Goal: Use online tool/utility: Utilize a website feature to perform a specific function

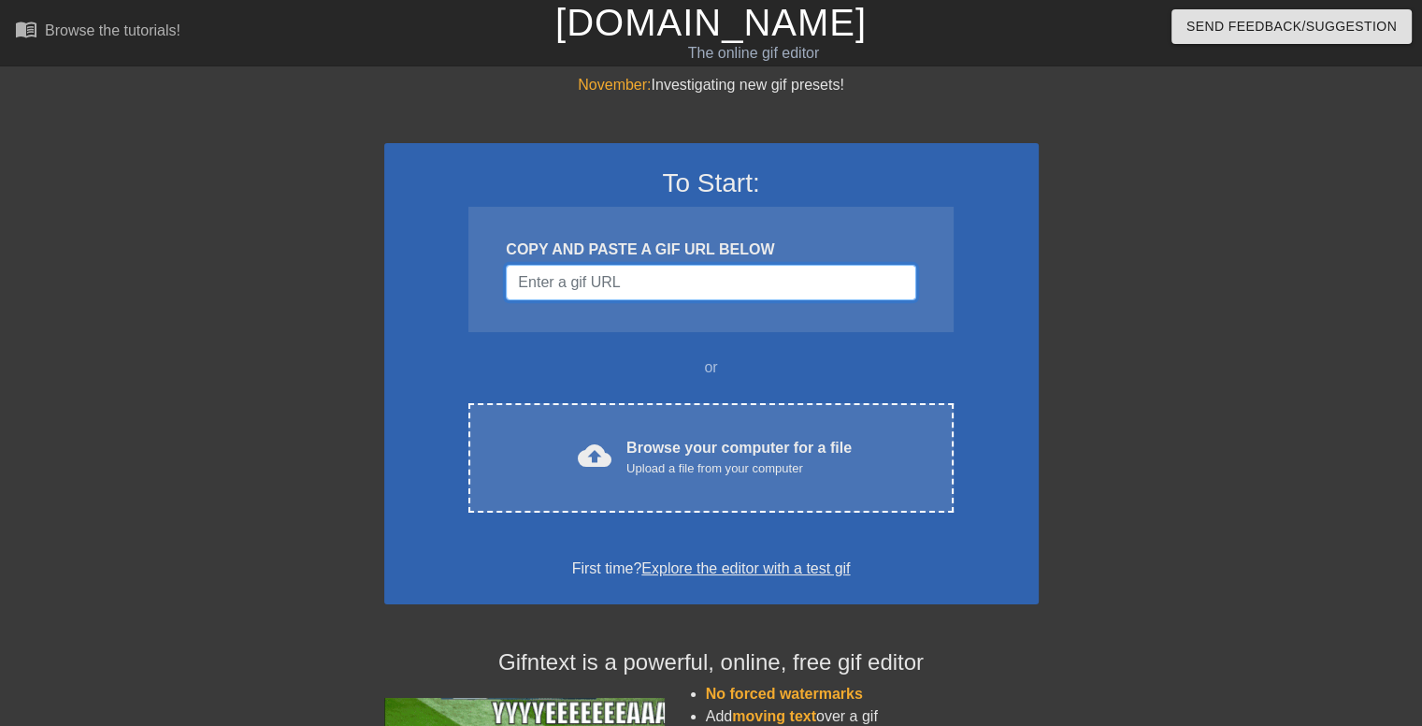
click at [681, 288] on input "Username" at bounding box center [711, 283] width 410 height 36
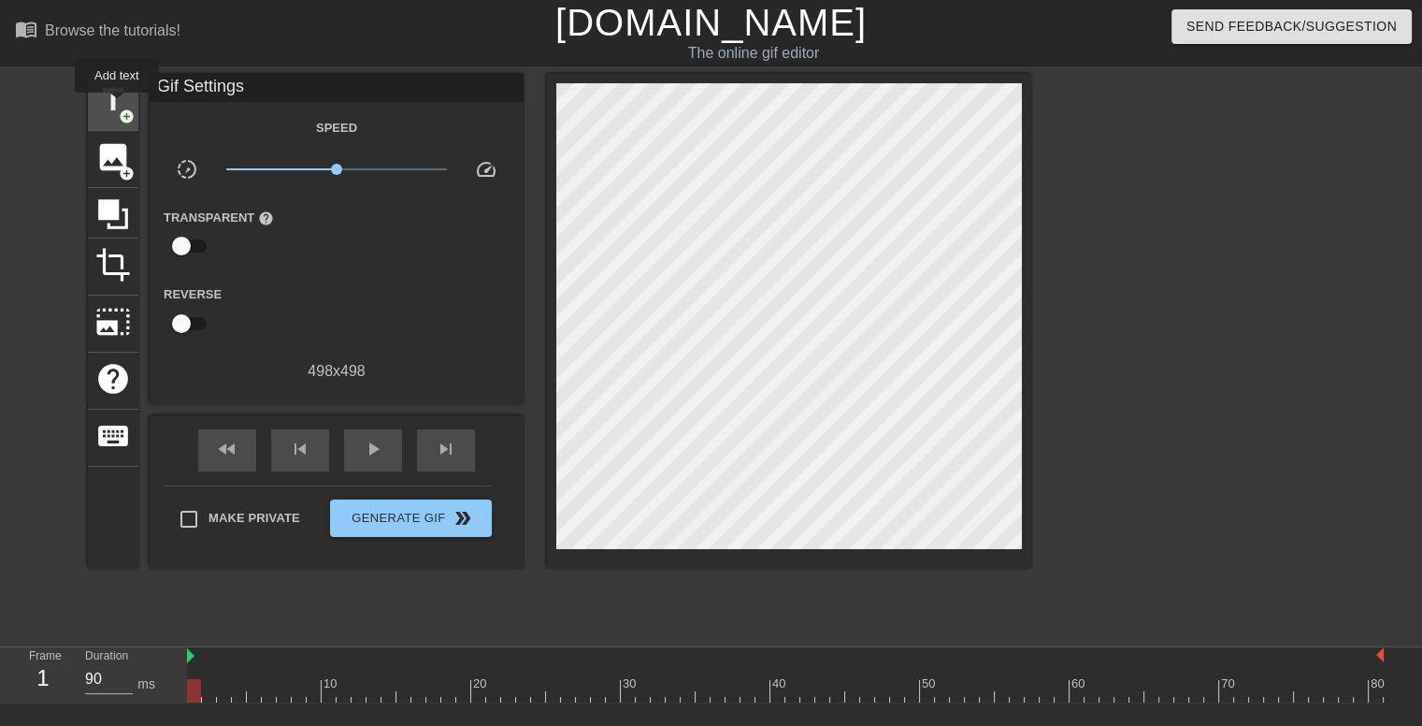
click at [115, 104] on span "title" at bounding box center [113, 100] width 36 height 36
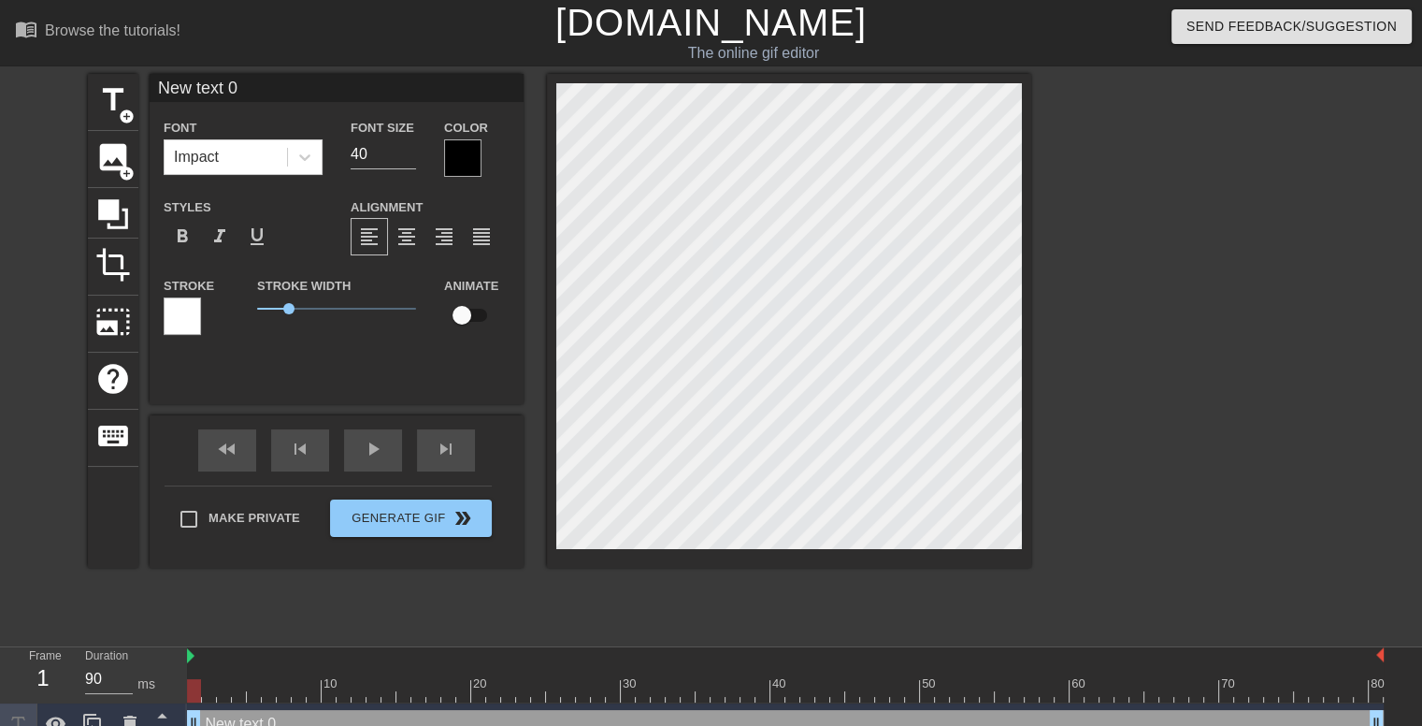
scroll to position [2, 4]
type input "A"
type textarea "A"
type input "AB"
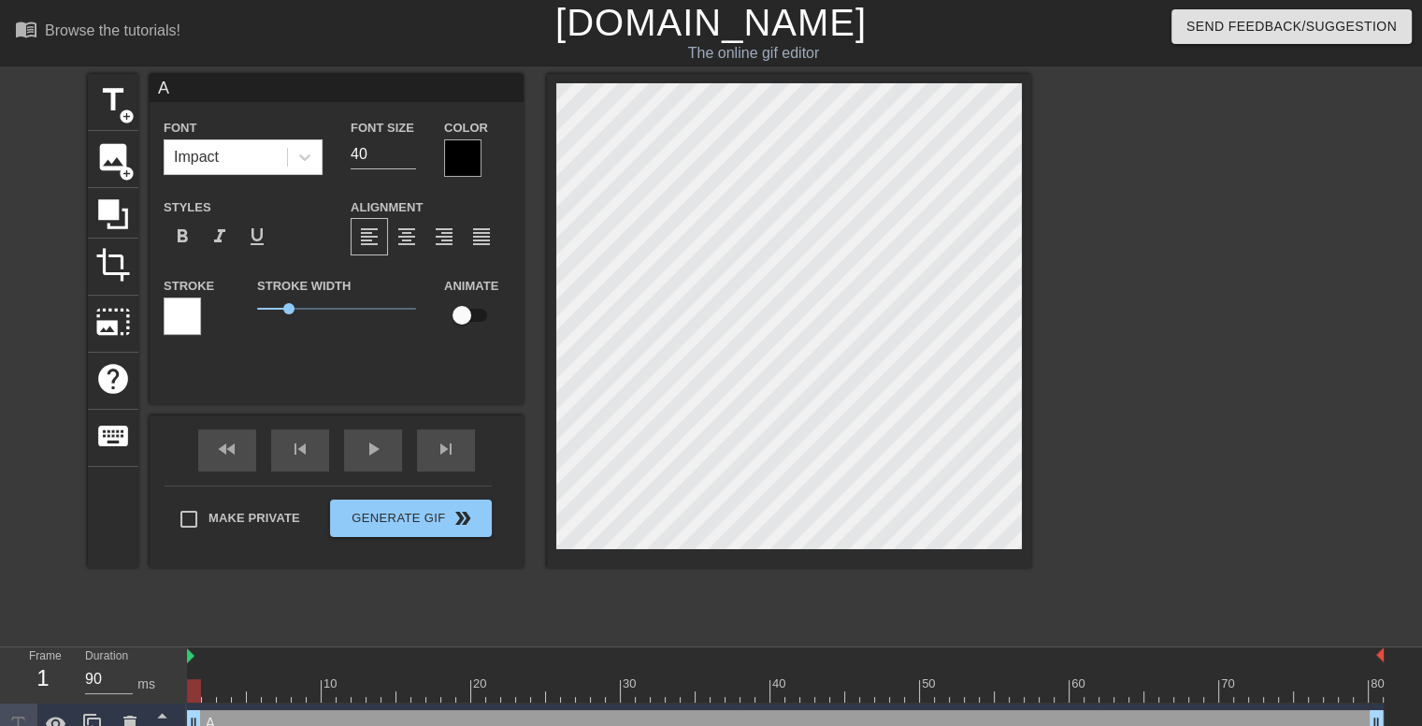
type textarea "AB"
type input "ABM"
type textarea "ABM"
type input "ABMS"
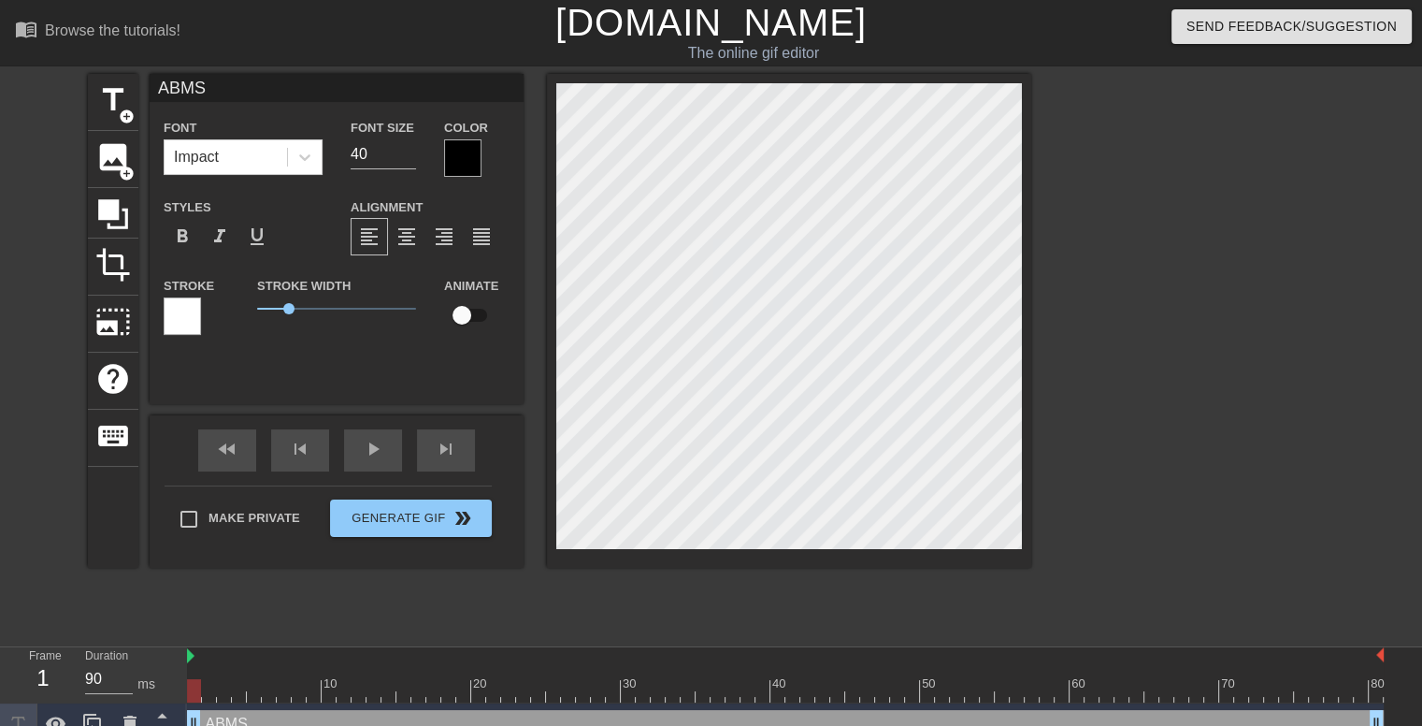
type textarea "ABMS"
click at [444, 169] on div at bounding box center [462, 157] width 37 height 37
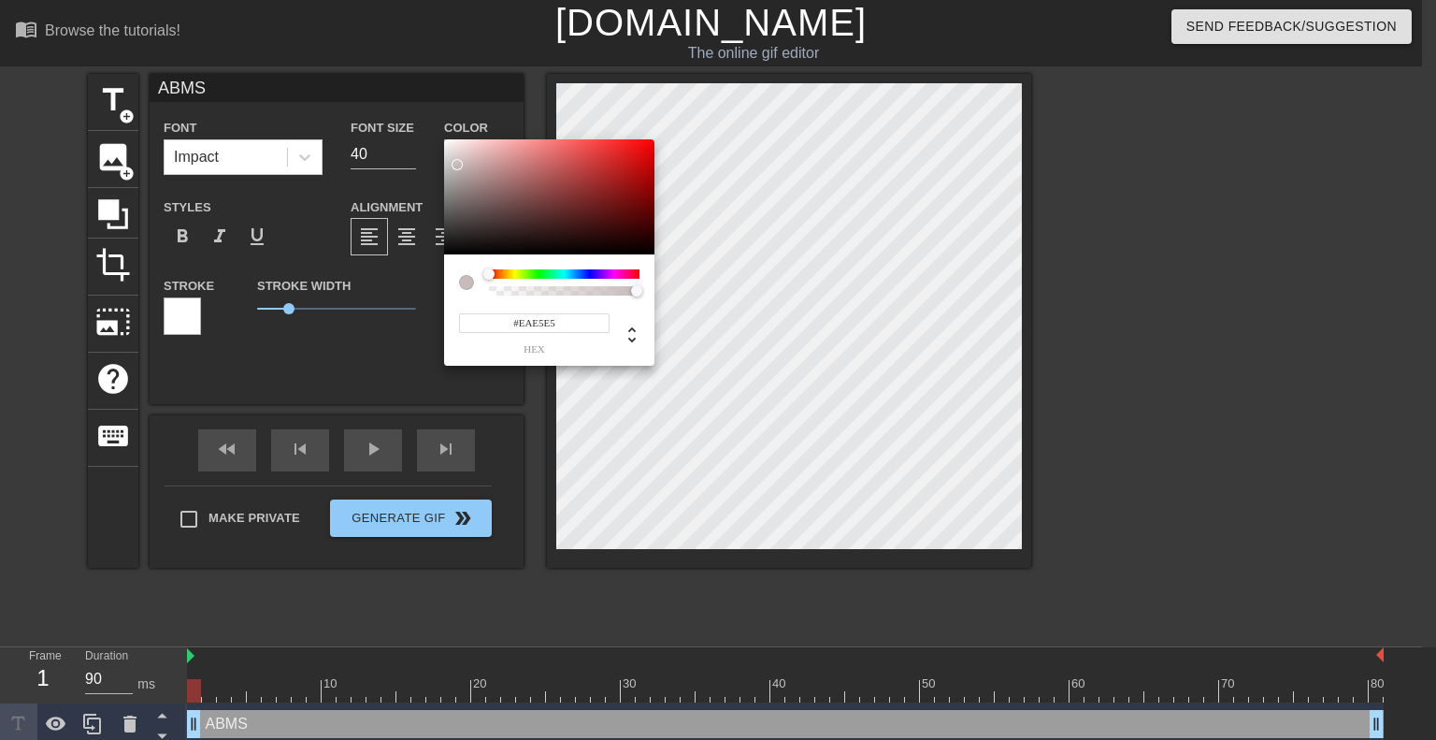
type input "#FFFFFF"
drag, startPoint x: 469, startPoint y: 193, endPoint x: 439, endPoint y: 127, distance: 72.4
click at [439, 127] on div "#FFFFFF hex" at bounding box center [718, 370] width 1436 height 740
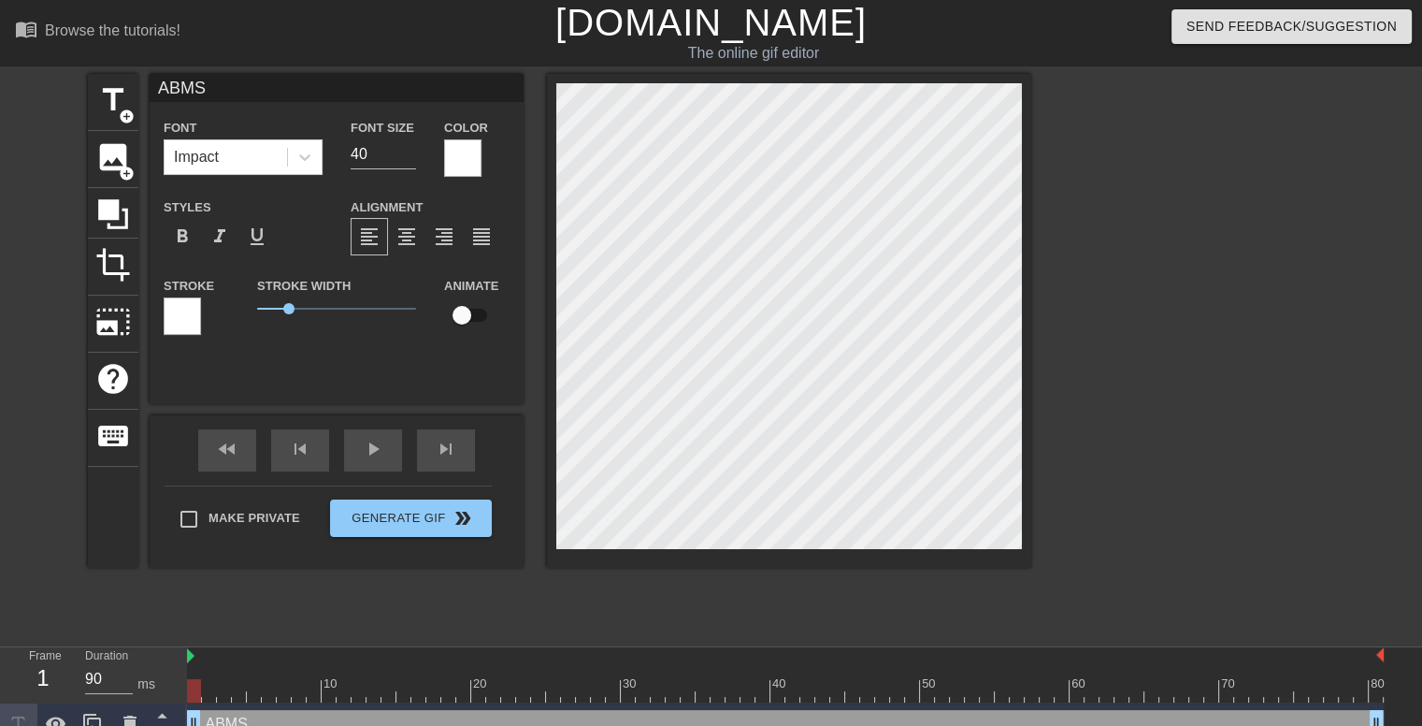
click at [187, 327] on div at bounding box center [182, 315] width 37 height 37
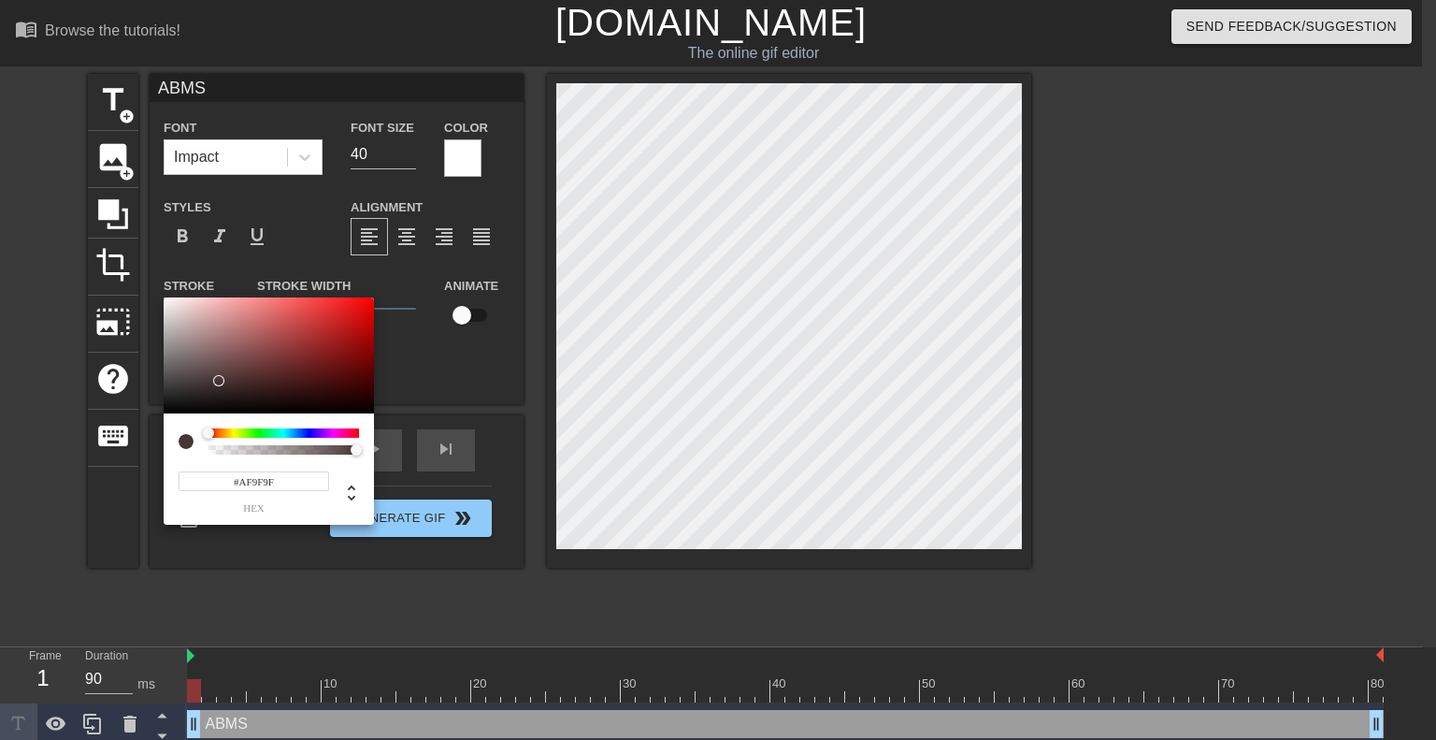
type input "#000000"
drag, startPoint x: 243, startPoint y: 336, endPoint x: 161, endPoint y: 433, distance: 127.4
click at [161, 433] on div "#000000 hex" at bounding box center [718, 370] width 1436 height 740
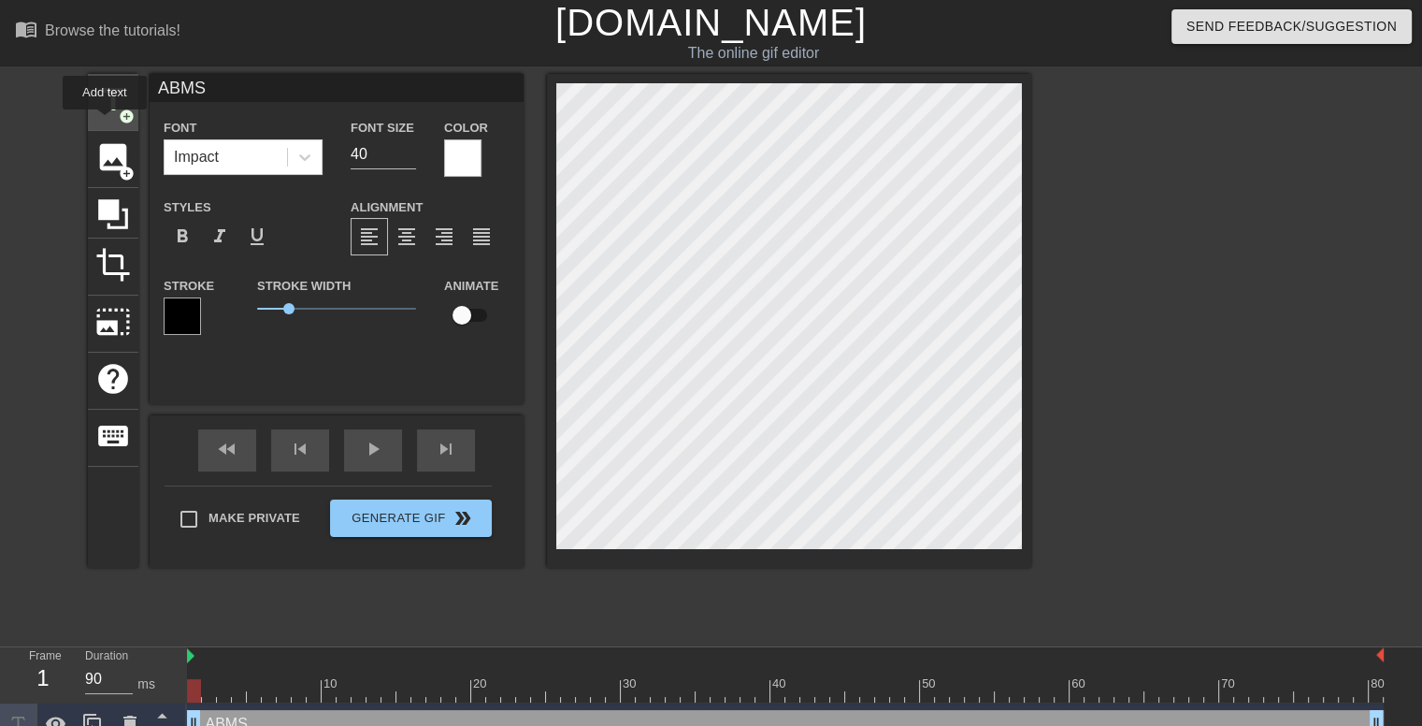
click at [105, 122] on div "title add_circle" at bounding box center [113, 102] width 50 height 57
type input "U"
type textarea "U"
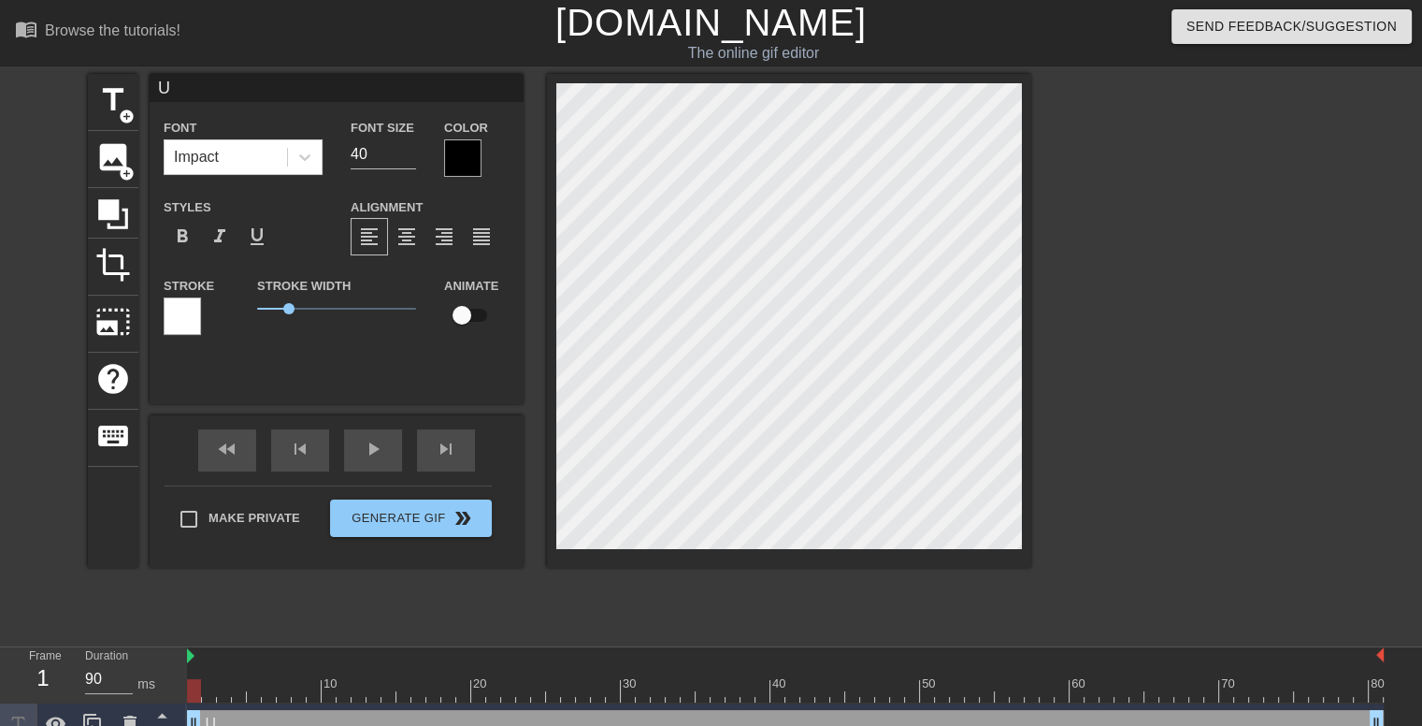
type input "Us"
type textarea "Us"
click at [467, 160] on div at bounding box center [462, 157] width 37 height 37
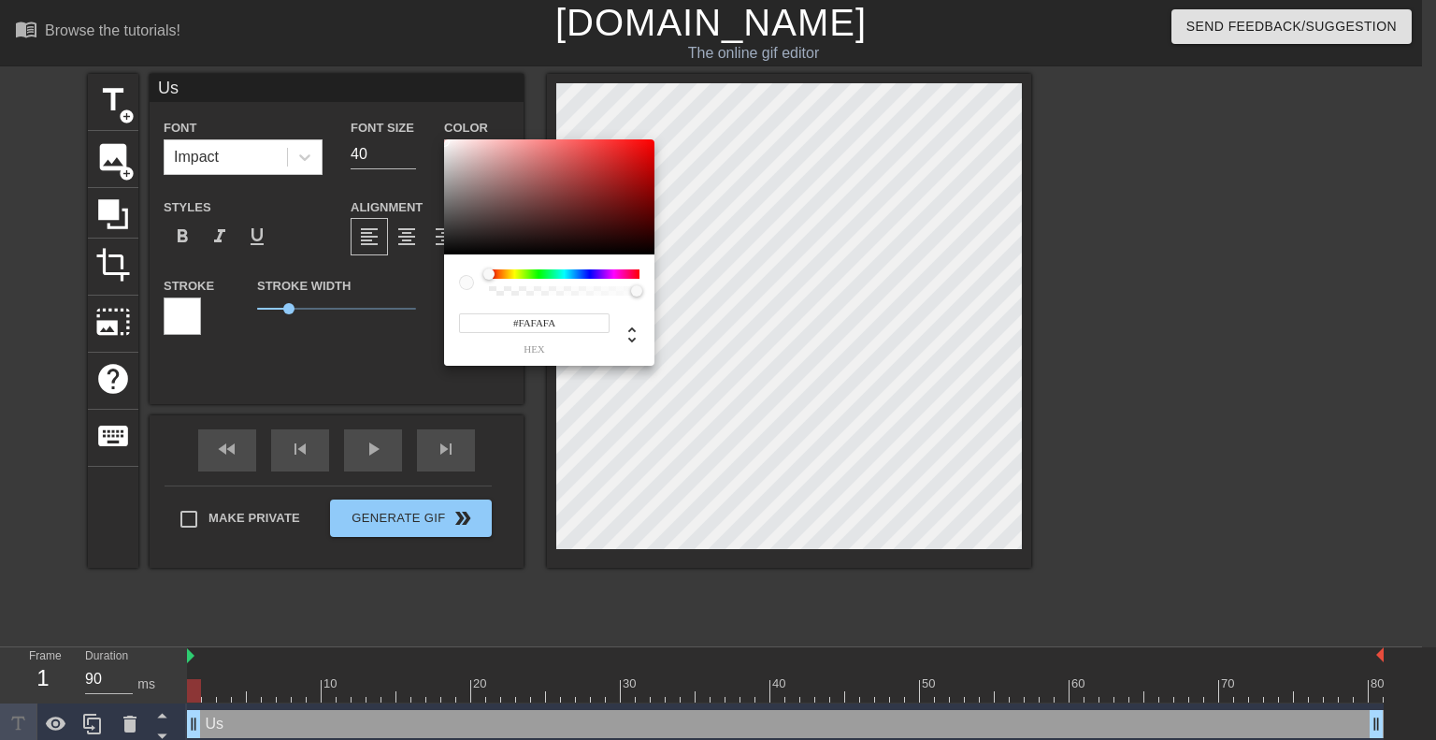
type input "#FFFFFF"
drag, startPoint x: 508, startPoint y: 194, endPoint x: 420, endPoint y: 116, distance: 117.2
click at [420, 116] on div "#FFFFFF hex" at bounding box center [718, 370] width 1436 height 740
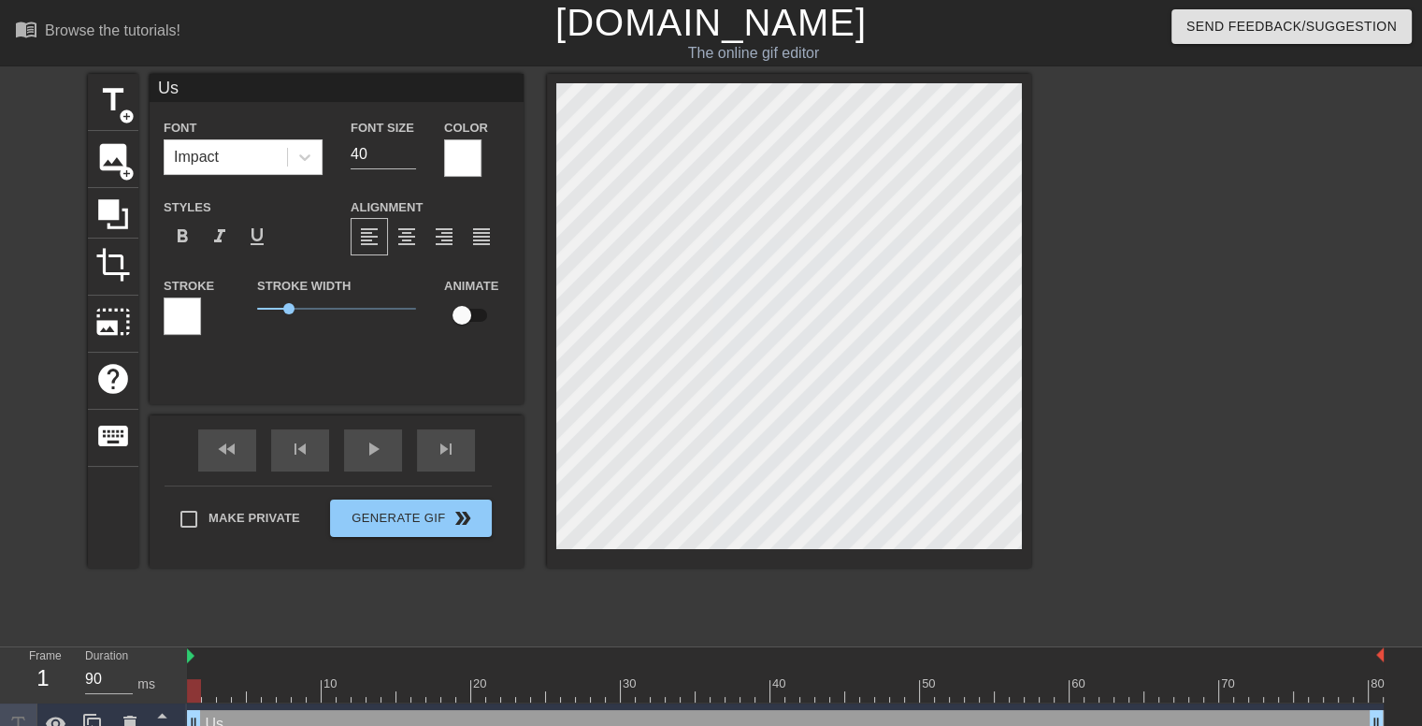
click at [188, 313] on div at bounding box center [182, 315] width 37 height 37
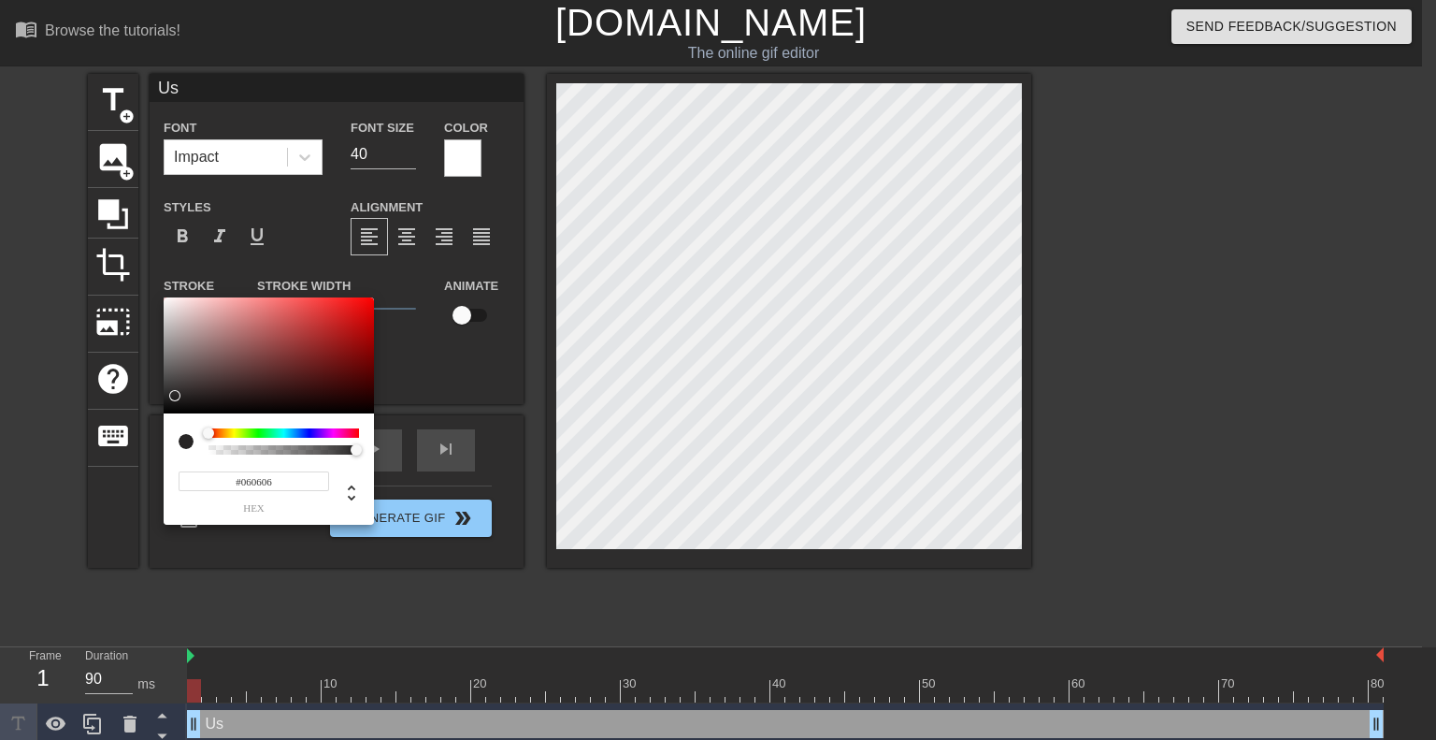
type input "#000000"
drag, startPoint x: 274, startPoint y: 313, endPoint x: 140, endPoint y: 420, distance: 171.0
click at [140, 420] on div "#000000 hex" at bounding box center [718, 370] width 1436 height 740
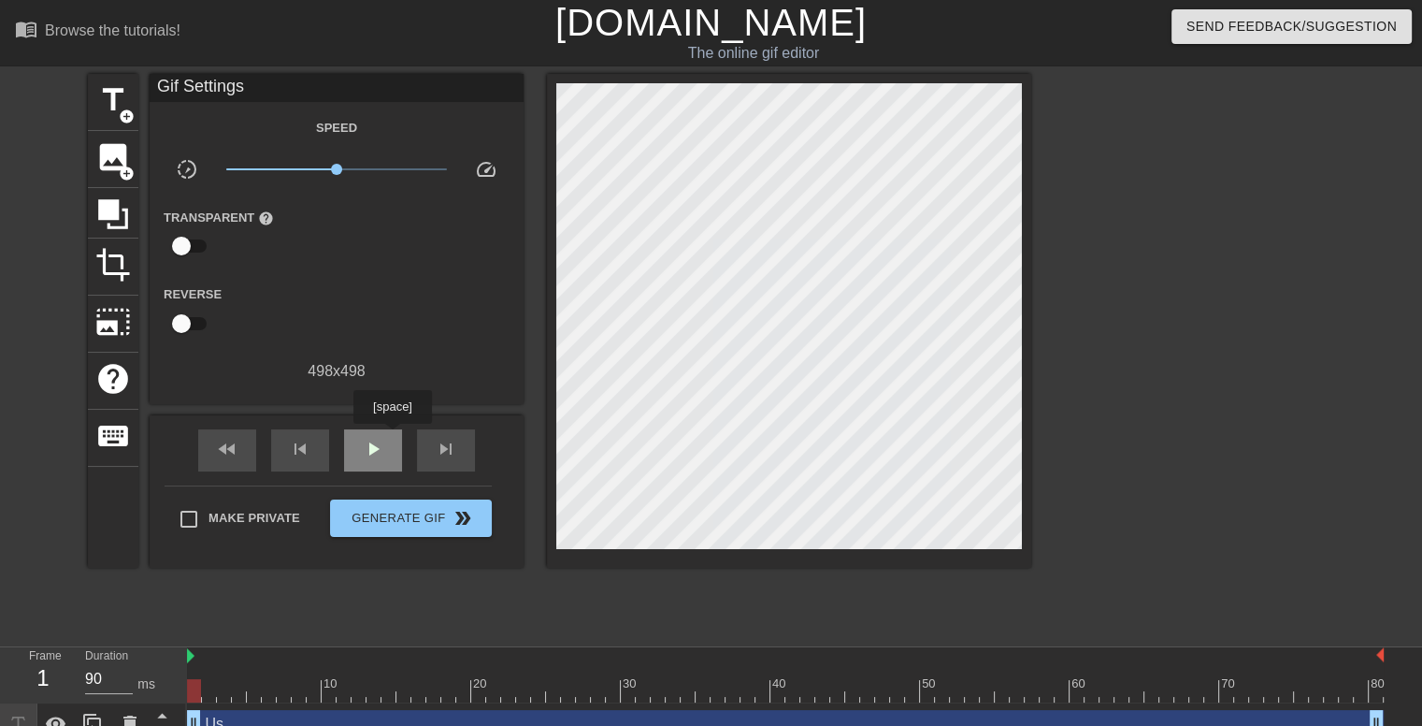
click at [376, 445] on span "play_arrow" at bounding box center [373, 449] width 22 height 22
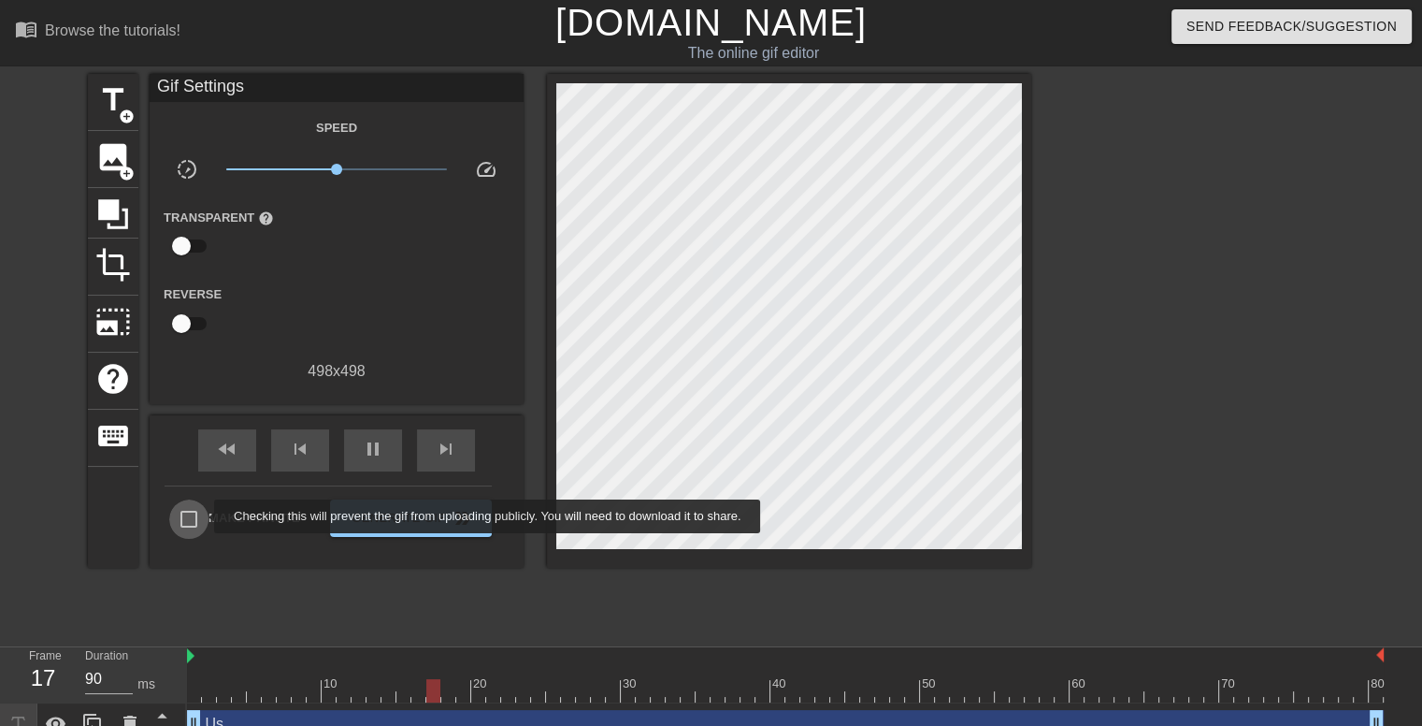
click at [202, 516] on input "Make Private" at bounding box center [188, 518] width 39 height 39
checkbox input "true"
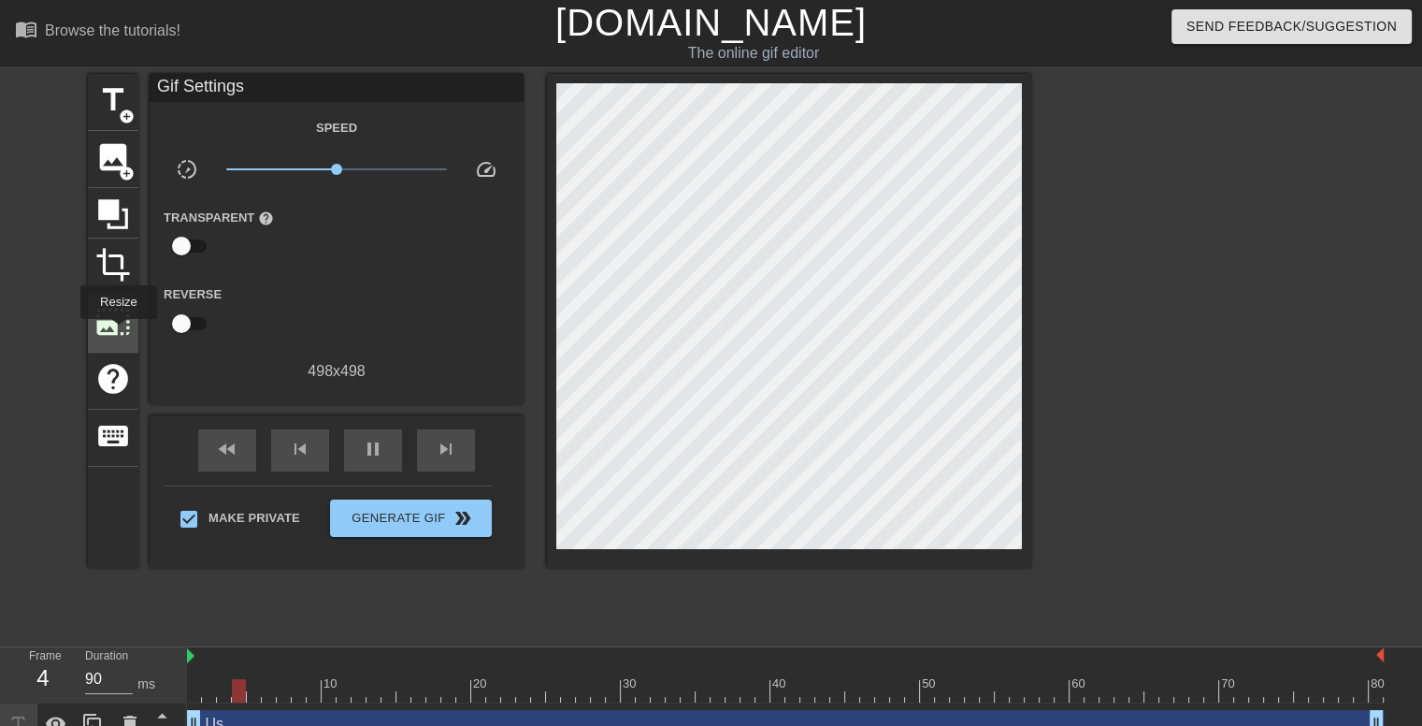
click at [117, 332] on span "photo_size_select_large" at bounding box center [113, 322] width 36 height 36
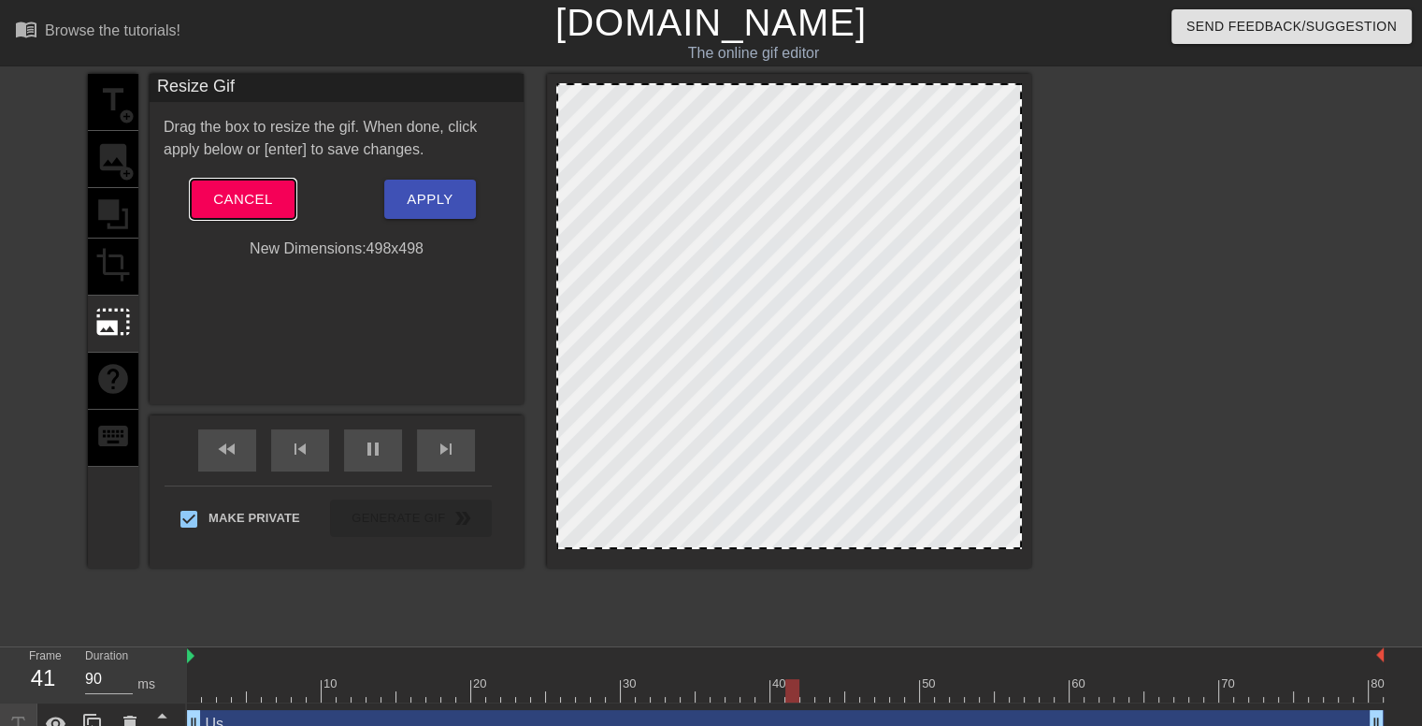
click at [260, 211] on span "Cancel" at bounding box center [242, 199] width 59 height 24
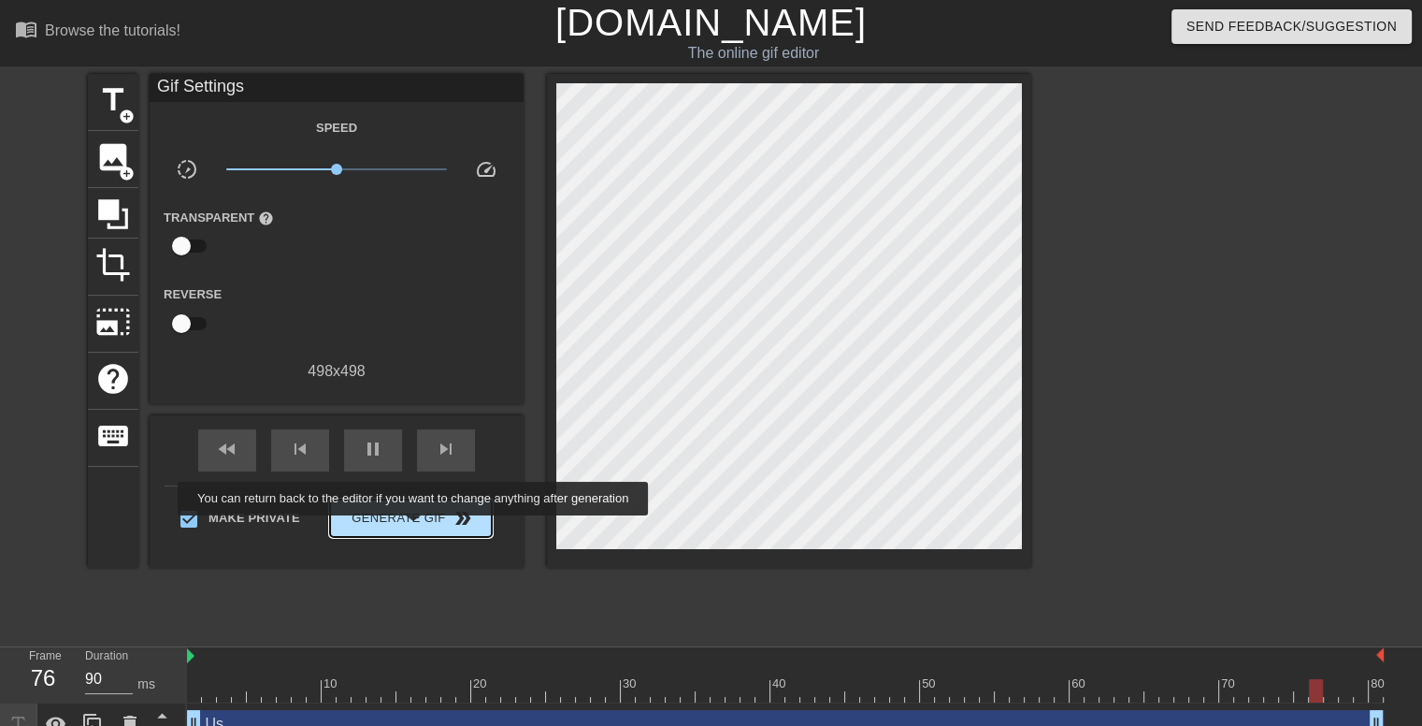
click at [415, 528] on button "Generate Gif double_arrow" at bounding box center [411, 517] width 162 height 37
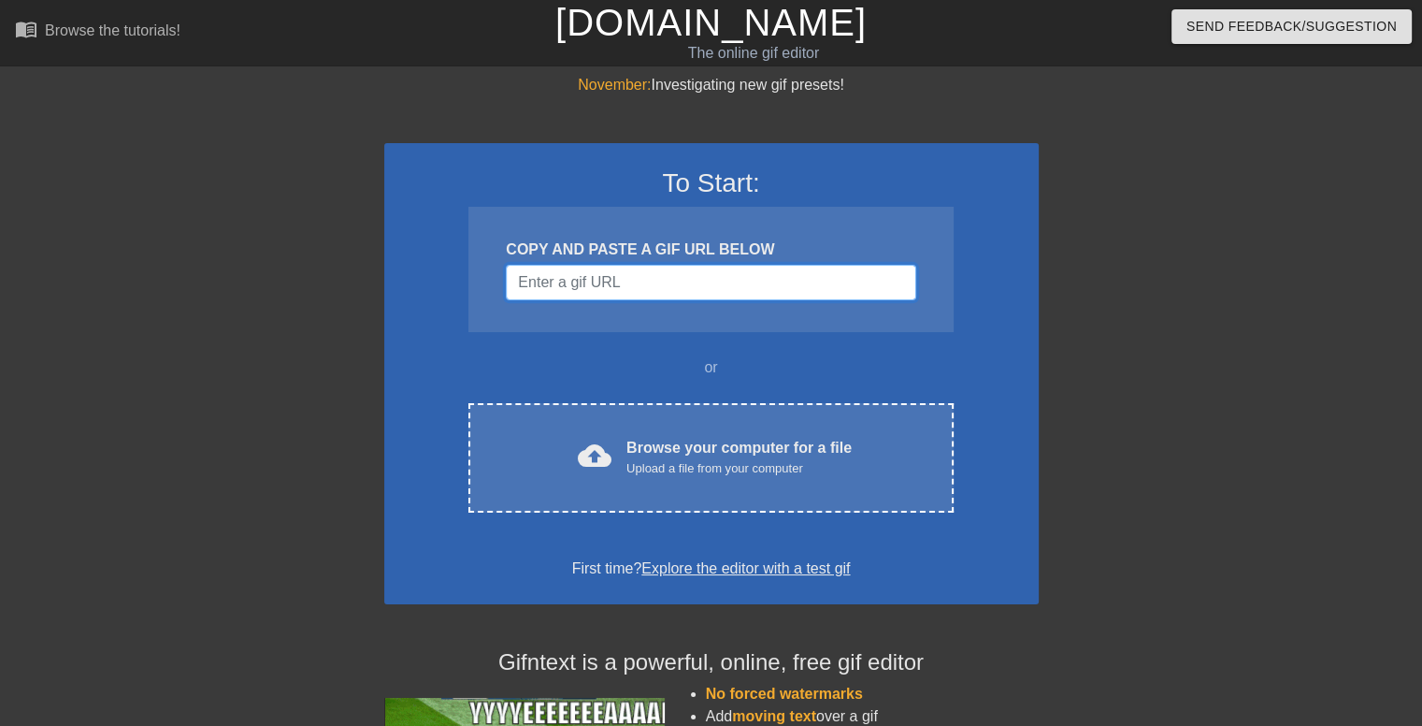
click at [592, 287] on input "Username" at bounding box center [711, 283] width 410 height 36
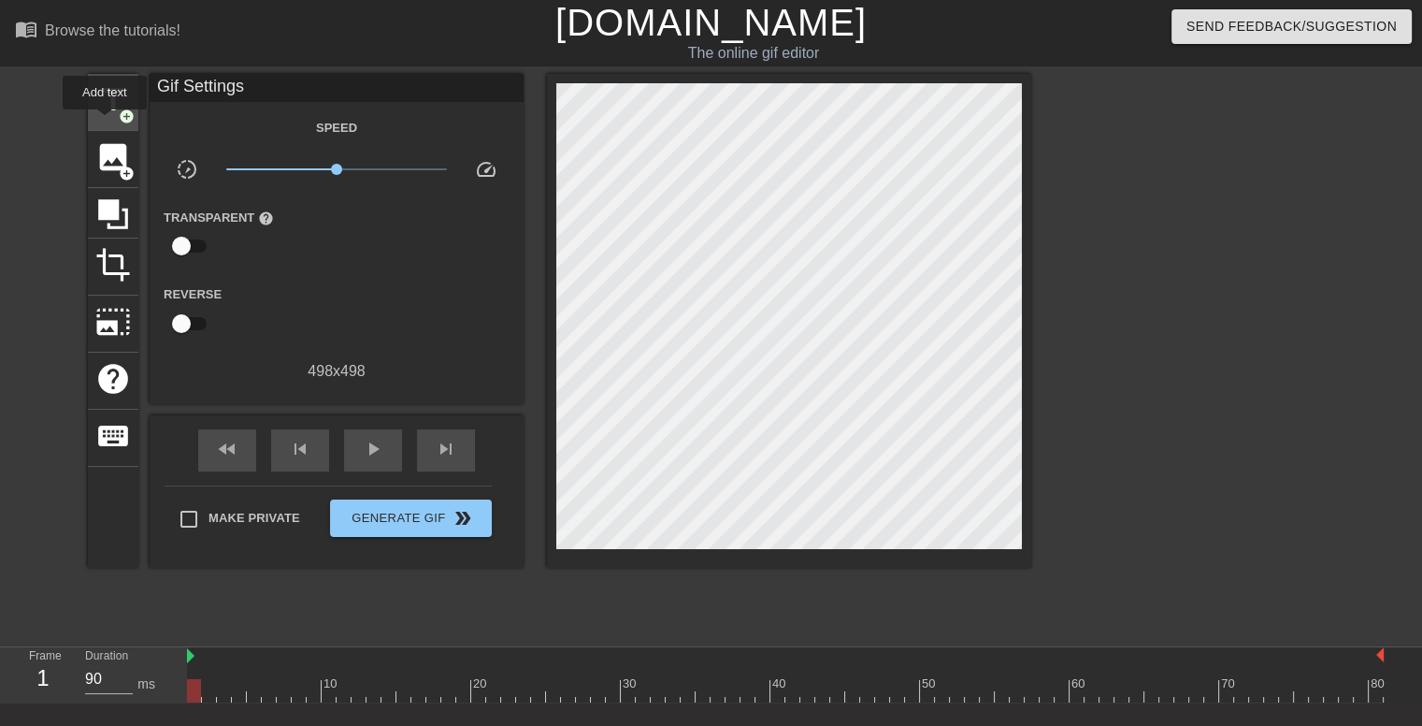
click at [105, 122] on div "title add_circle" at bounding box center [113, 102] width 50 height 57
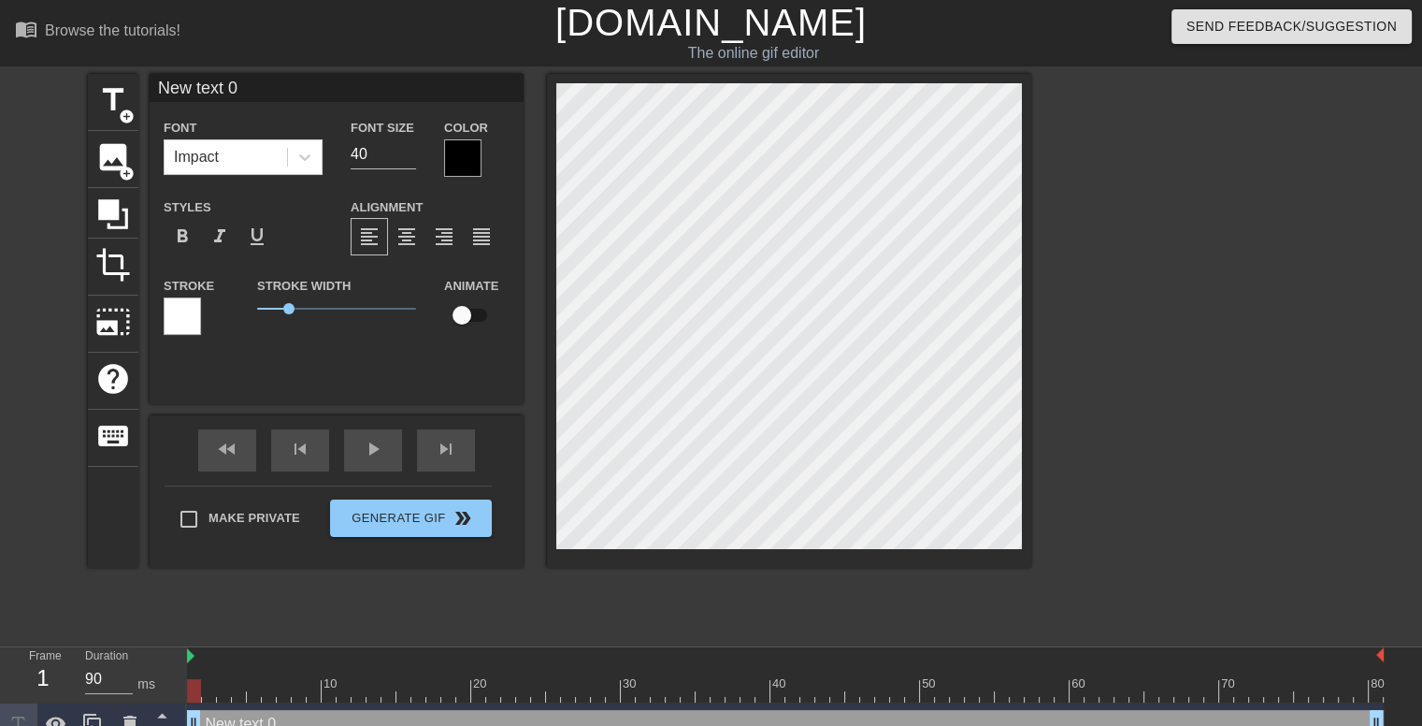
scroll to position [2, 2]
type input "A"
type textarea "A"
type input "AB"
type textarea "AB"
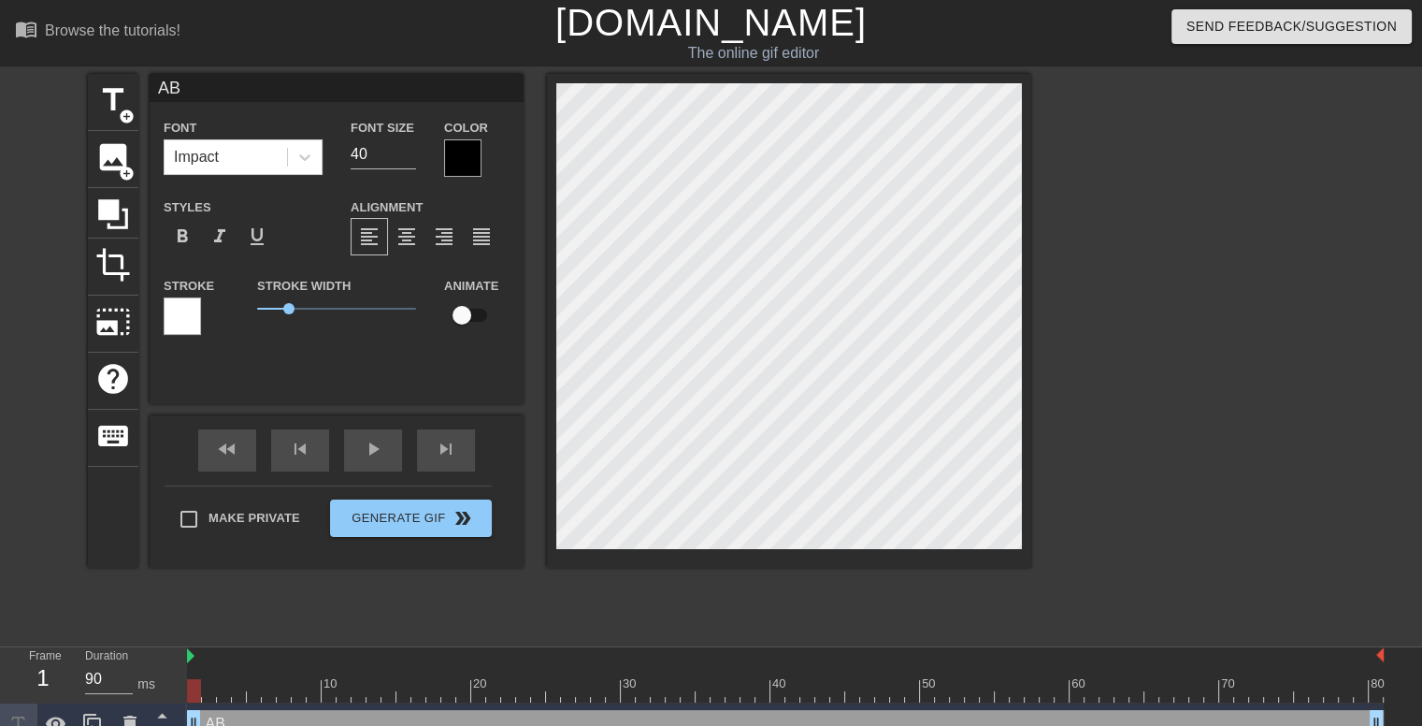
type input "ABM"
type textarea "ABM"
type input "ABMS"
type textarea "ABMS"
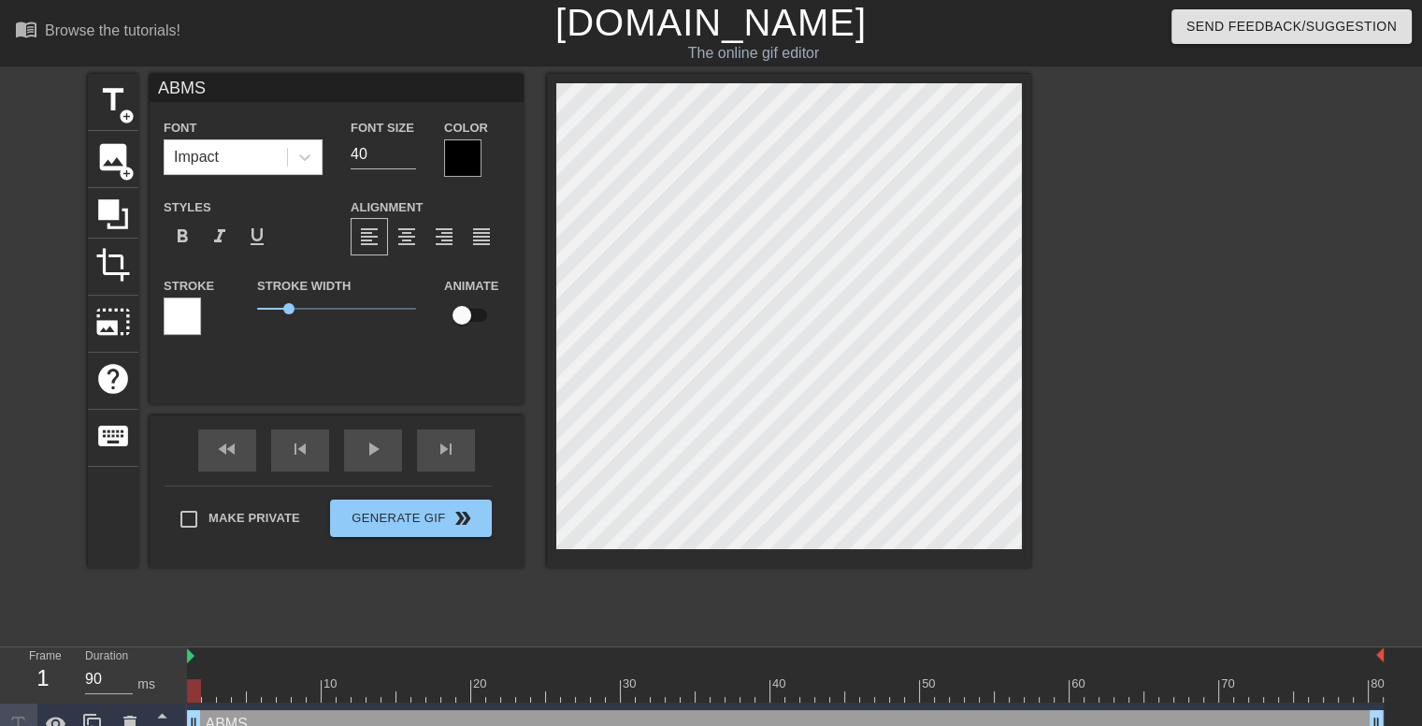
click at [453, 153] on div at bounding box center [462, 157] width 37 height 37
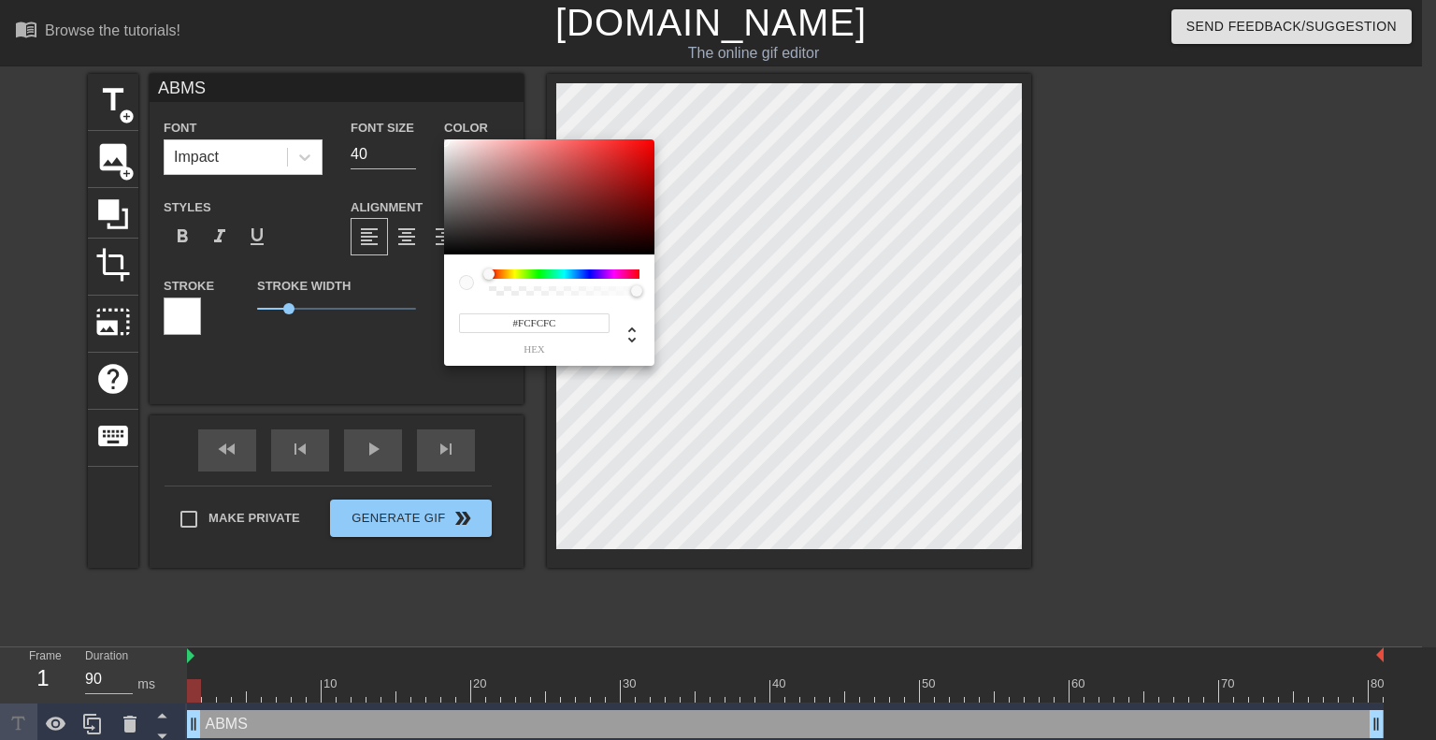
type input "#FFFFFF"
drag, startPoint x: 478, startPoint y: 181, endPoint x: 430, endPoint y: 123, distance: 75.1
click at [430, 123] on div "#FFFFFF hex" at bounding box center [718, 370] width 1436 height 740
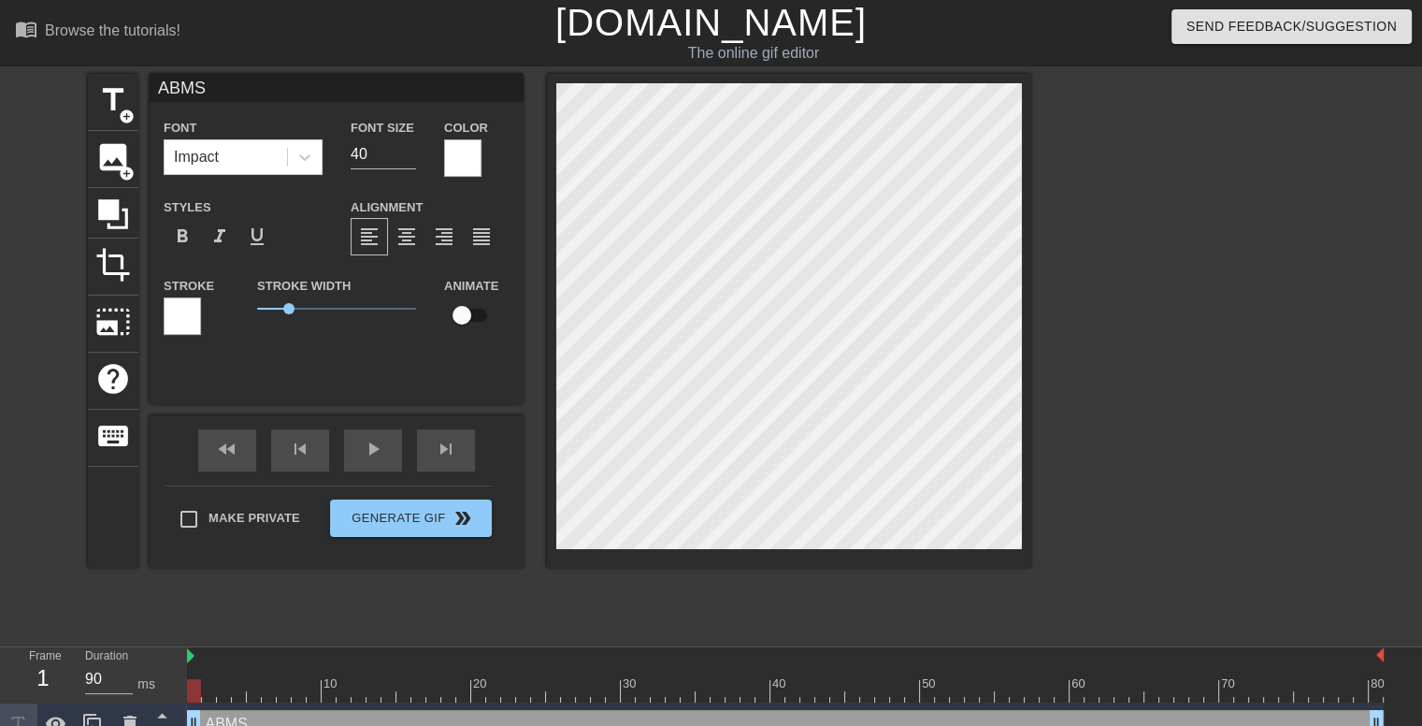
click at [173, 311] on div at bounding box center [182, 315] width 37 height 37
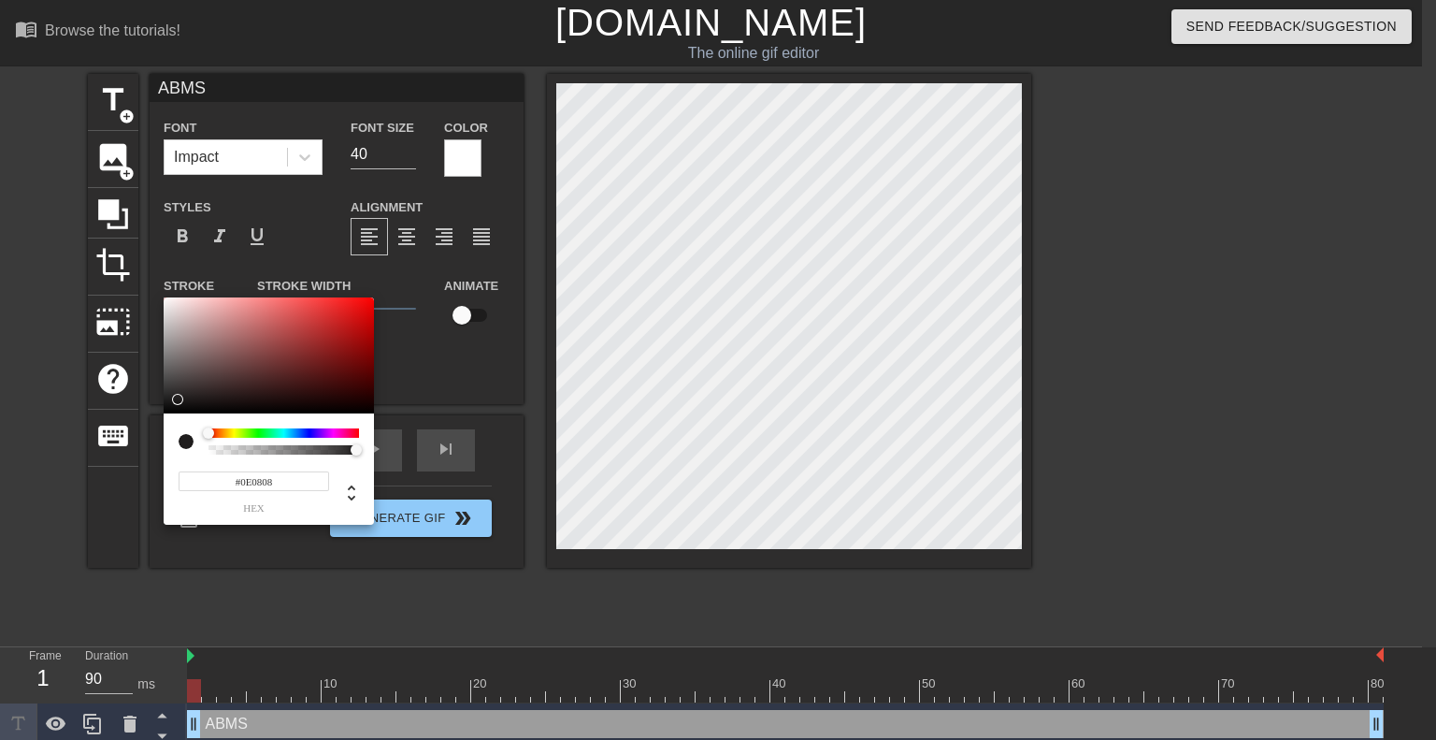
type input "#0E0E0E"
drag, startPoint x: 247, startPoint y: 381, endPoint x: 164, endPoint y: 407, distance: 87.2
click at [164, 407] on div at bounding box center [269, 355] width 210 height 116
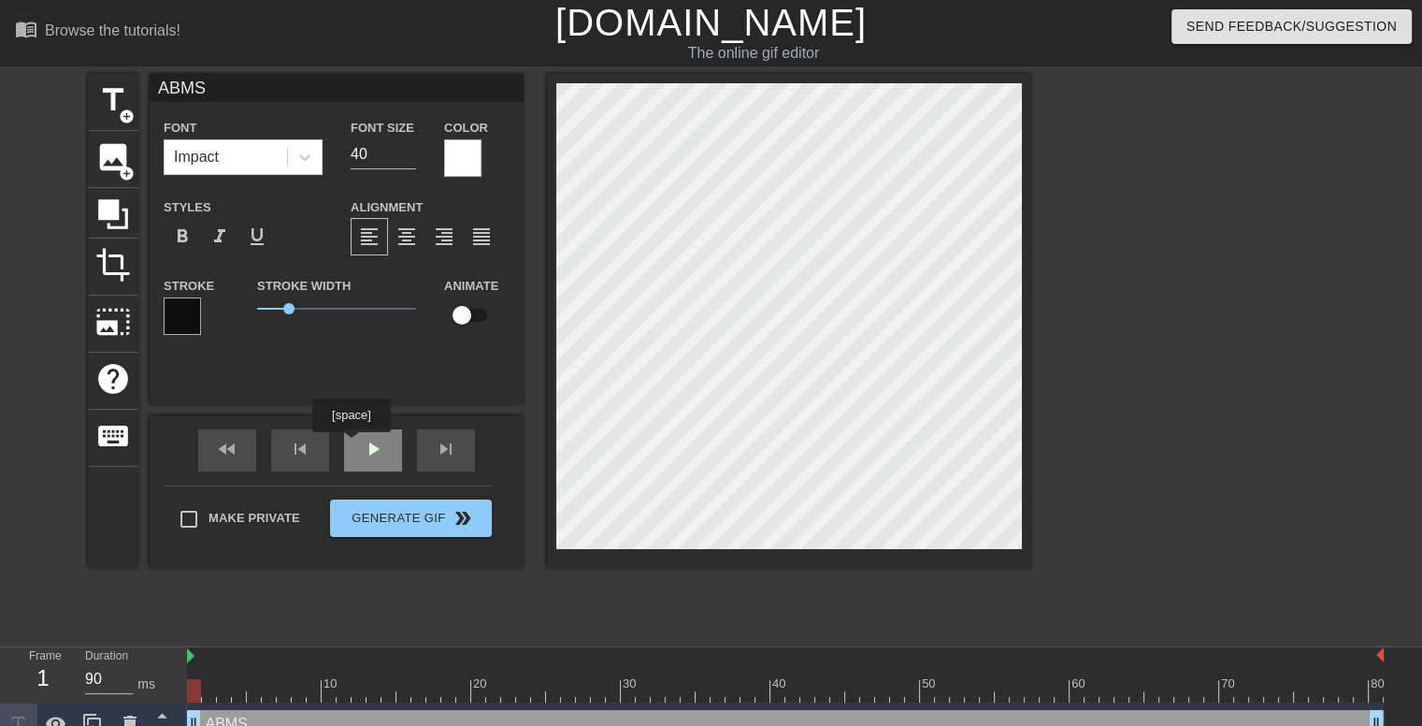
click at [351, 445] on div "play_arrow" at bounding box center [373, 450] width 58 height 42
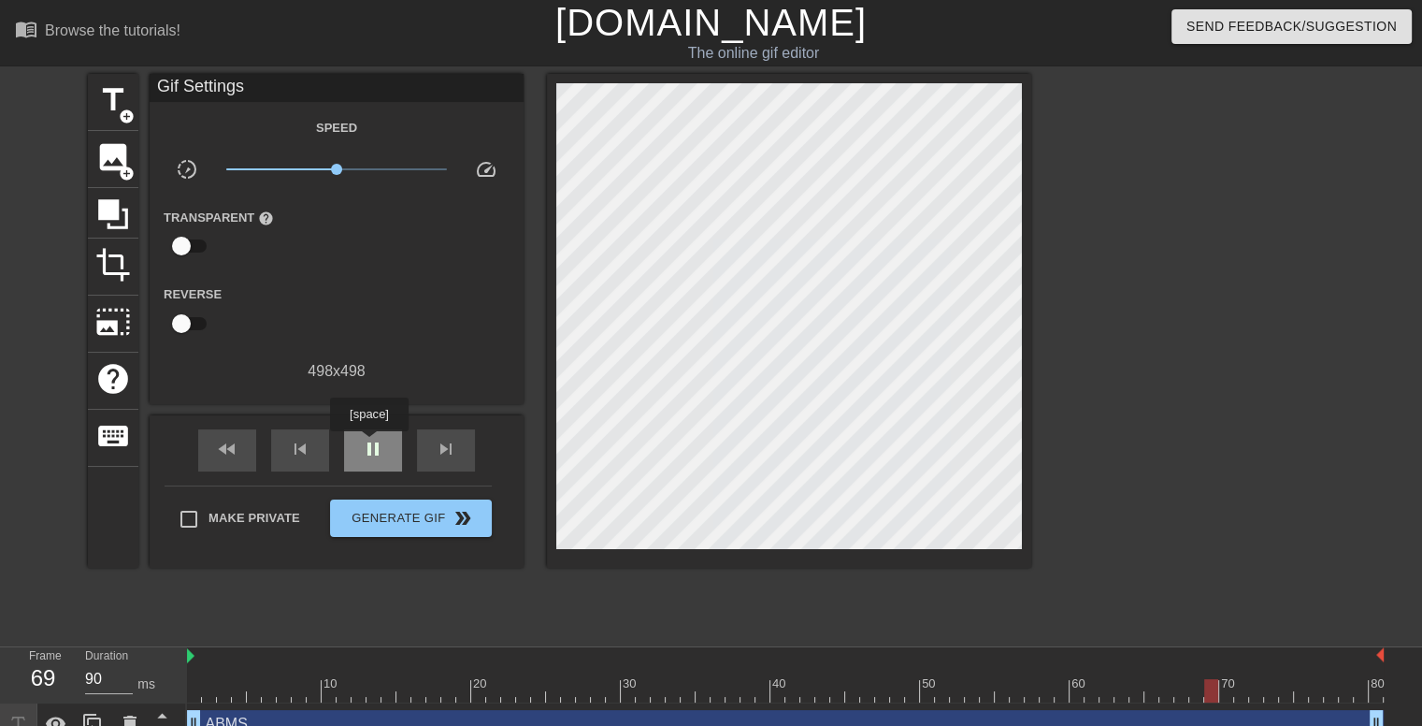
click at [368, 444] on span "pause" at bounding box center [373, 449] width 22 height 22
click at [368, 444] on span "play_arrow" at bounding box center [373, 449] width 22 height 22
click at [368, 444] on span "pause" at bounding box center [373, 449] width 22 height 22
click at [366, 356] on div "Speed slow_motion_video x1.00 speed Transparent help Reverse 498 x 498" at bounding box center [337, 249] width 346 height 266
click at [105, 110] on span "title" at bounding box center [113, 100] width 36 height 36
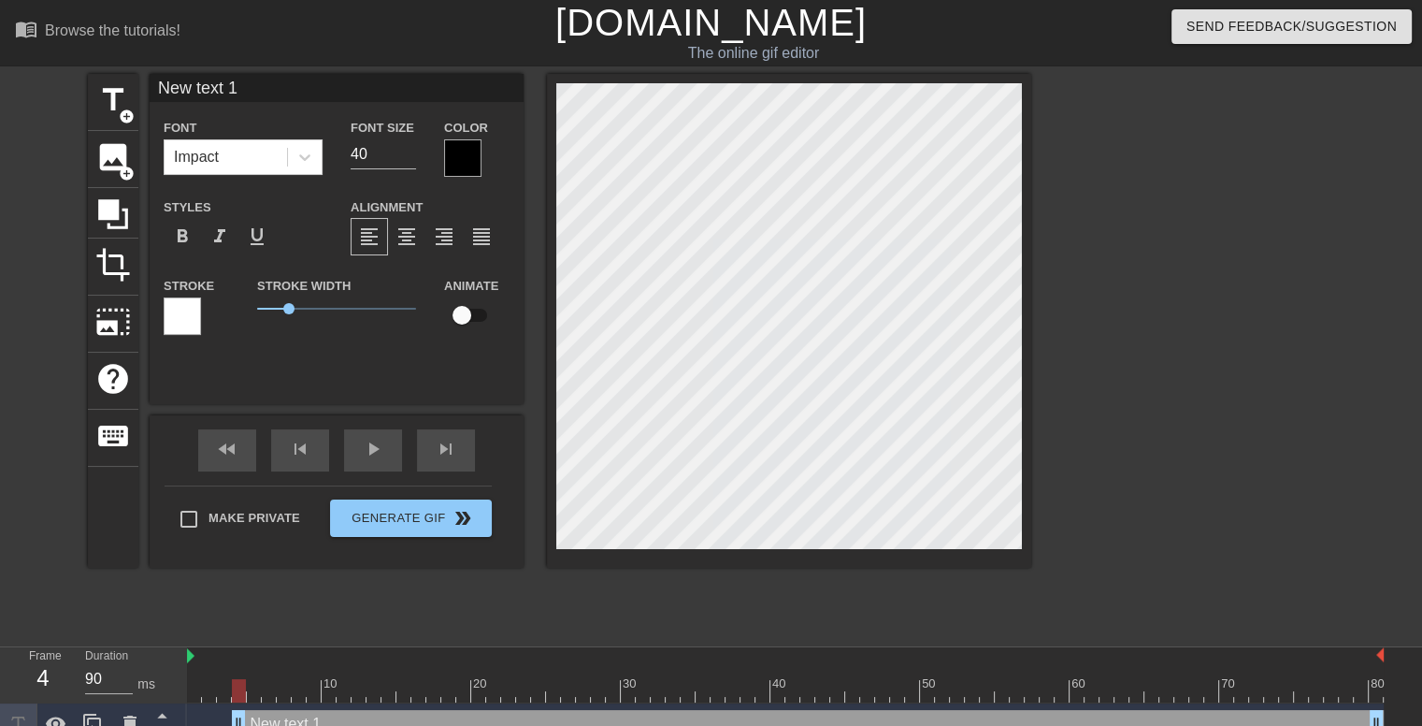
scroll to position [2, 4]
type input "U"
type textarea "U"
type input "US"
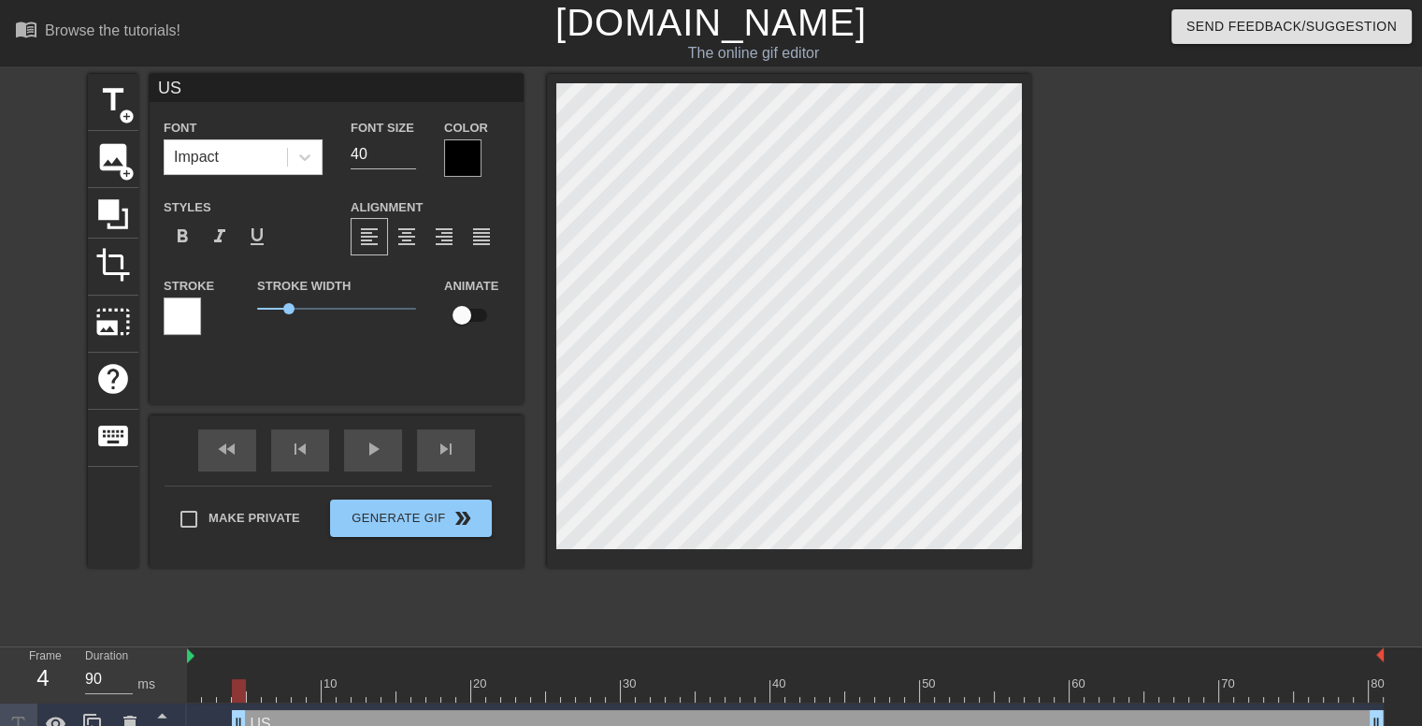
type textarea "US"
click at [473, 168] on div at bounding box center [462, 157] width 37 height 37
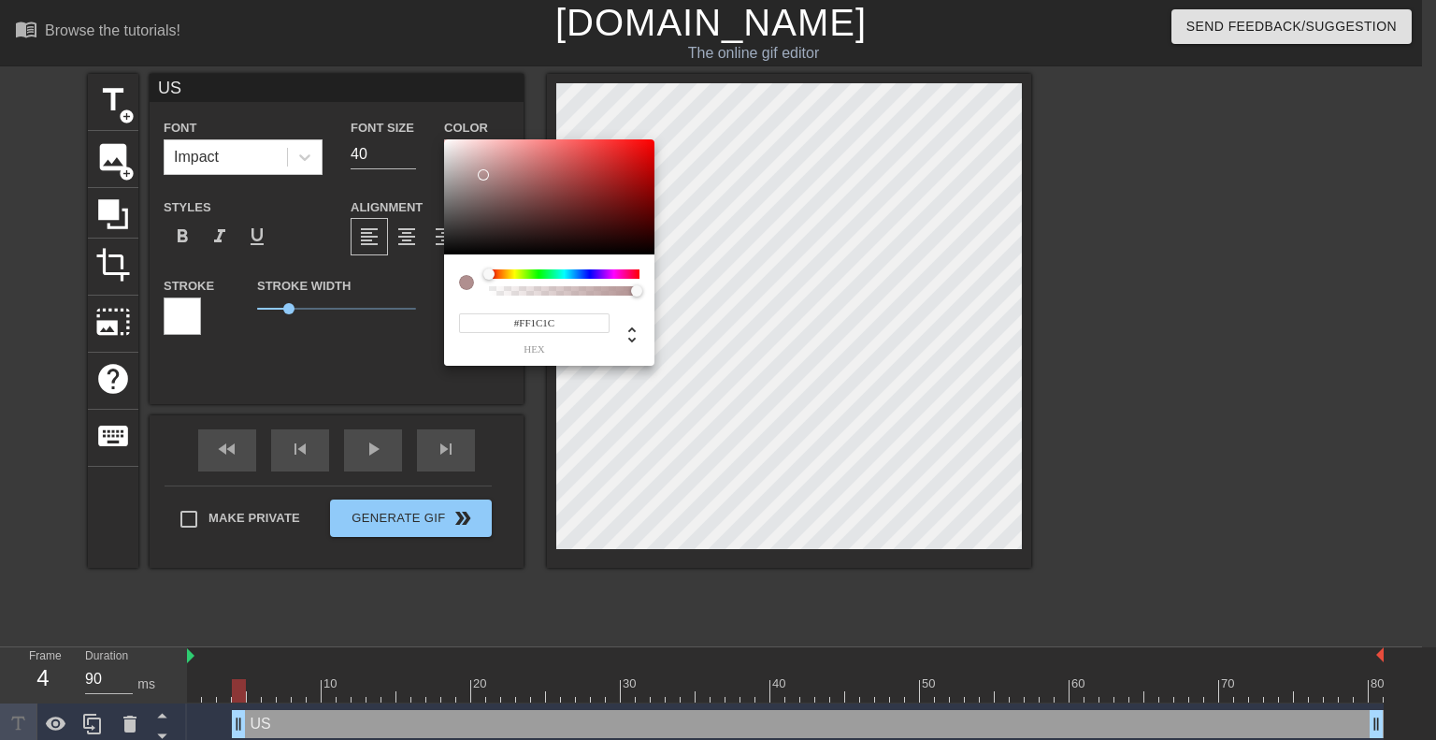
type input "#FFFFFF"
drag, startPoint x: 471, startPoint y: 161, endPoint x: 435, endPoint y: 123, distance: 52.2
click at [435, 123] on div "#FFFFFF hex" at bounding box center [718, 370] width 1436 height 740
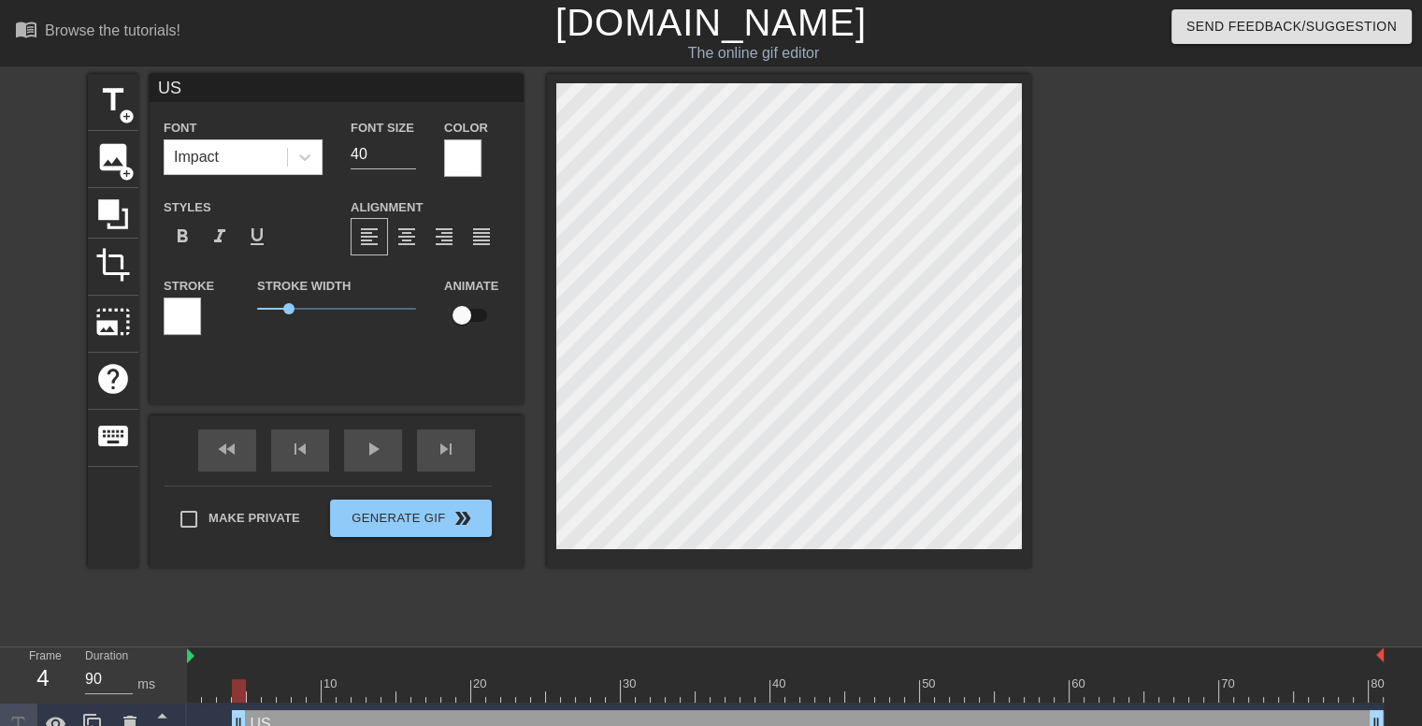
click at [194, 325] on div at bounding box center [182, 315] width 37 height 37
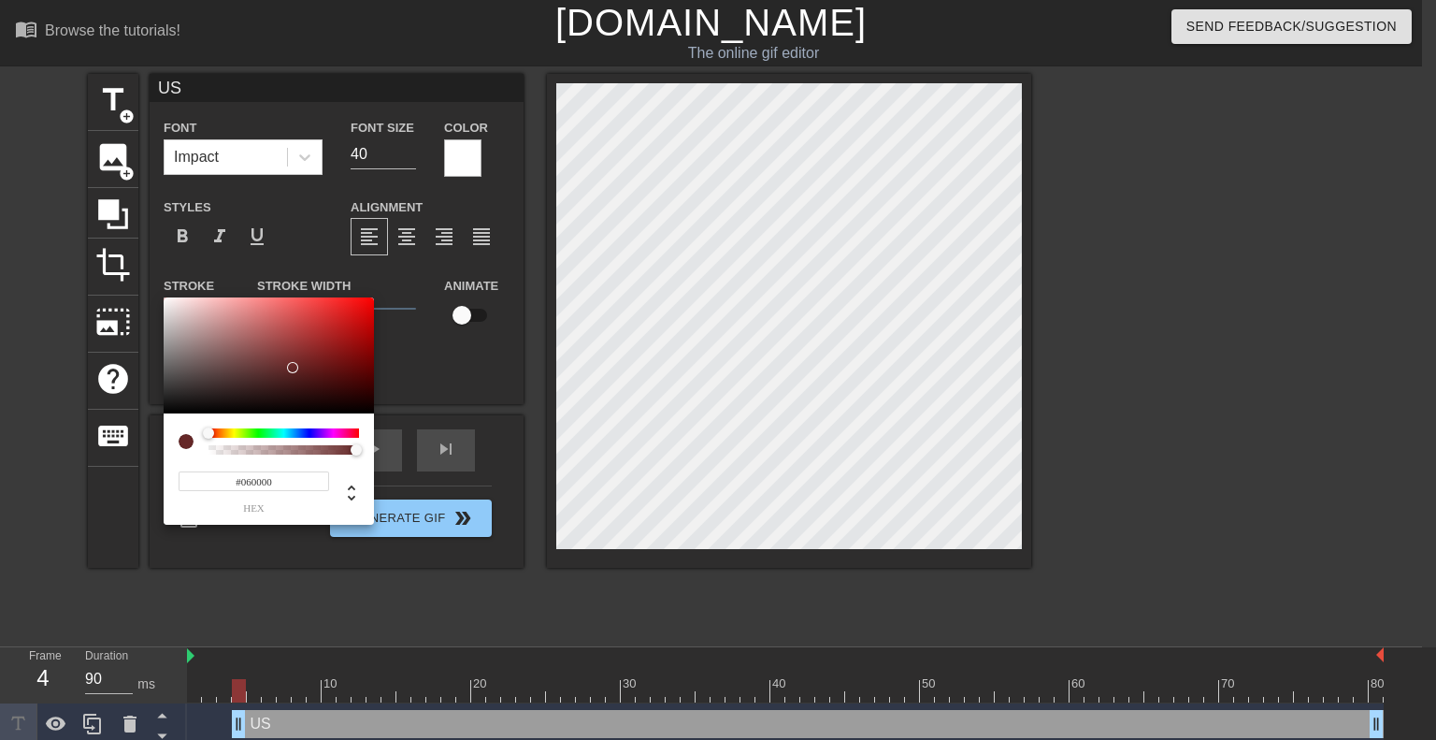
type input "#000000"
drag, startPoint x: 288, startPoint y: 366, endPoint x: 378, endPoint y: 419, distance: 104.4
click at [376, 419] on div "#000000 hex" at bounding box center [718, 370] width 1436 height 740
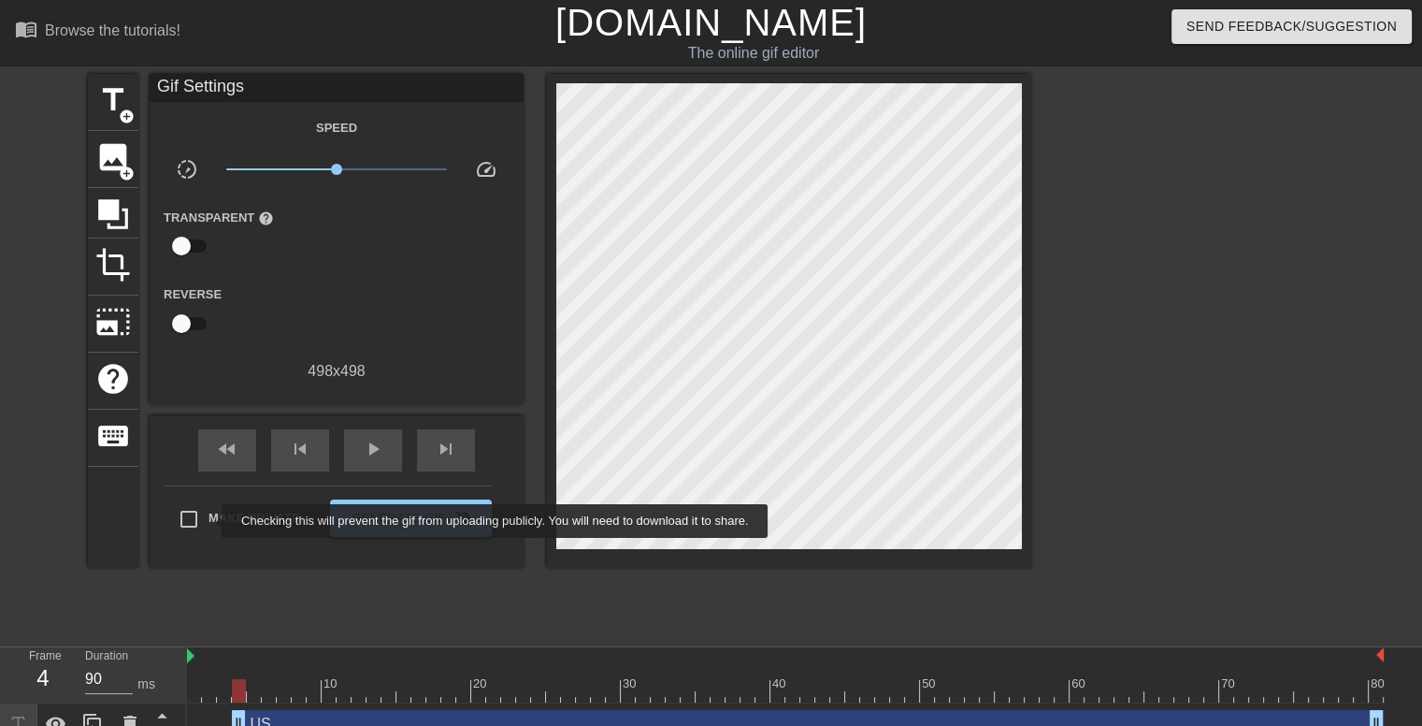
click at [209, 521] on span "Make Private" at bounding box center [254, 518] width 92 height 19
click at [208, 521] on input "Make Private" at bounding box center [188, 518] width 39 height 39
checkbox input "true"
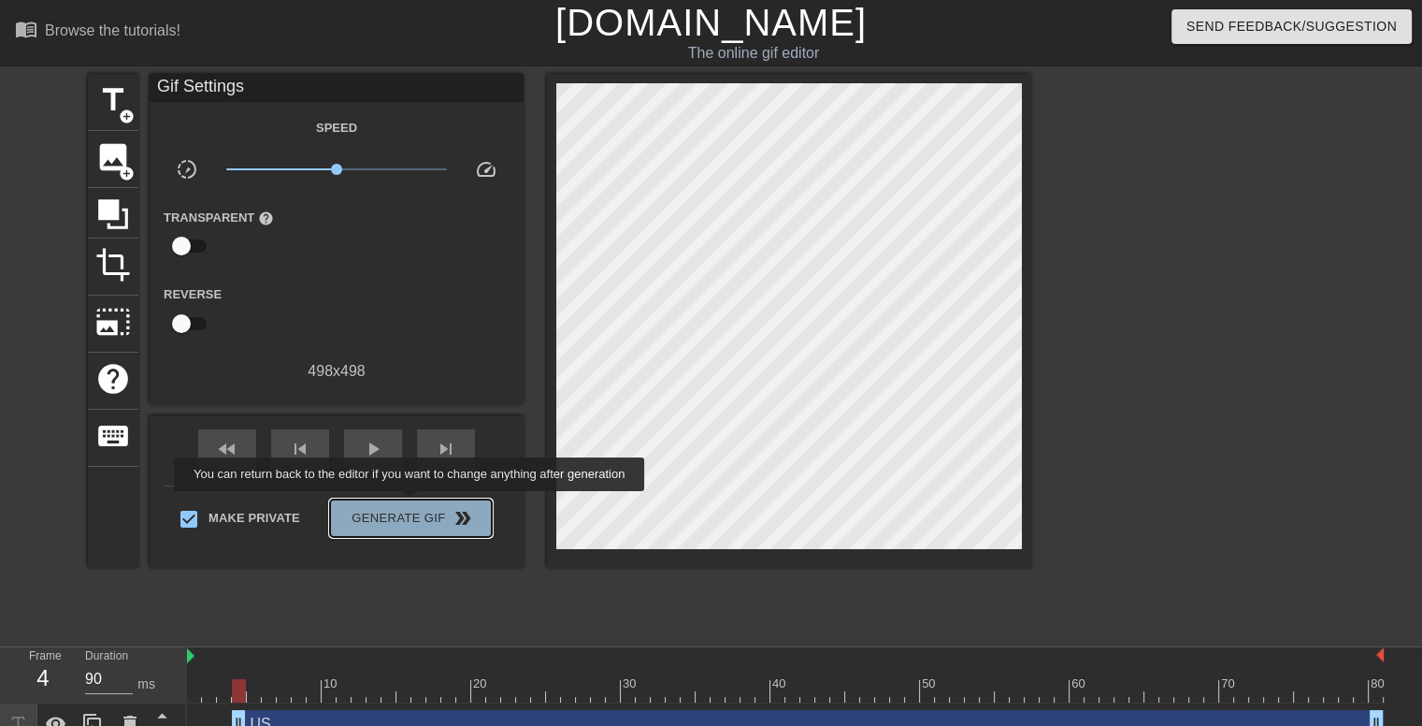
click at [411, 507] on span "Generate Gif double_arrow" at bounding box center [411, 518] width 147 height 22
